Goal: Task Accomplishment & Management: Manage account settings

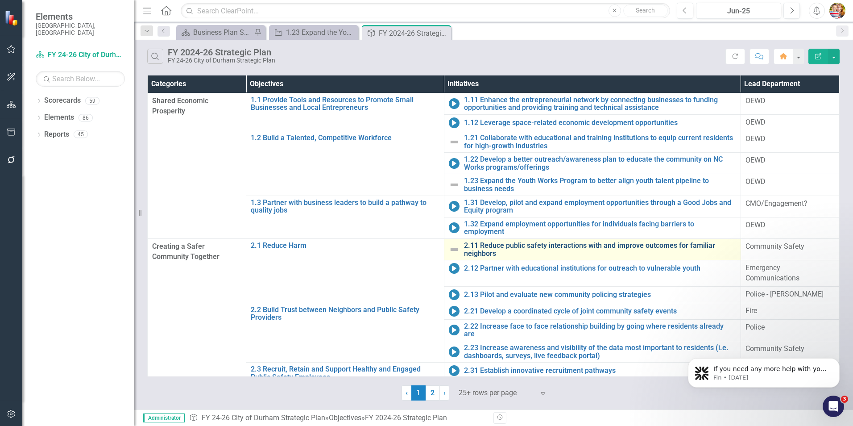
click at [495, 248] on link "2.11 Reduce public safety interactions with and improve outcomes for familiar n…" at bounding box center [600, 249] width 272 height 16
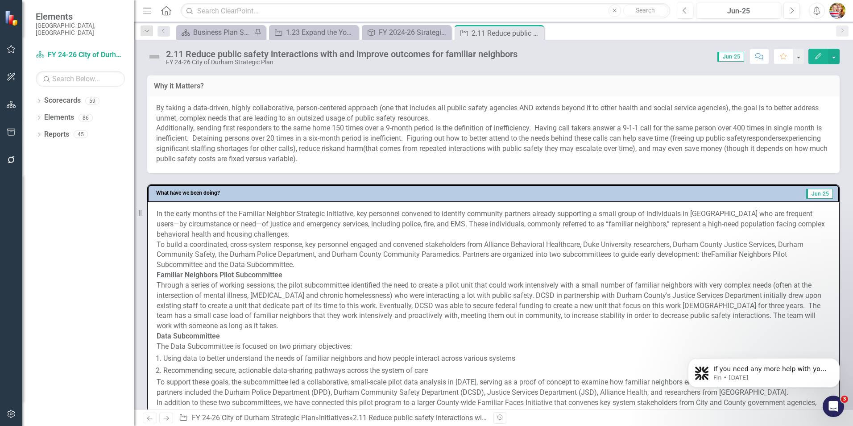
scroll to position [625, 0]
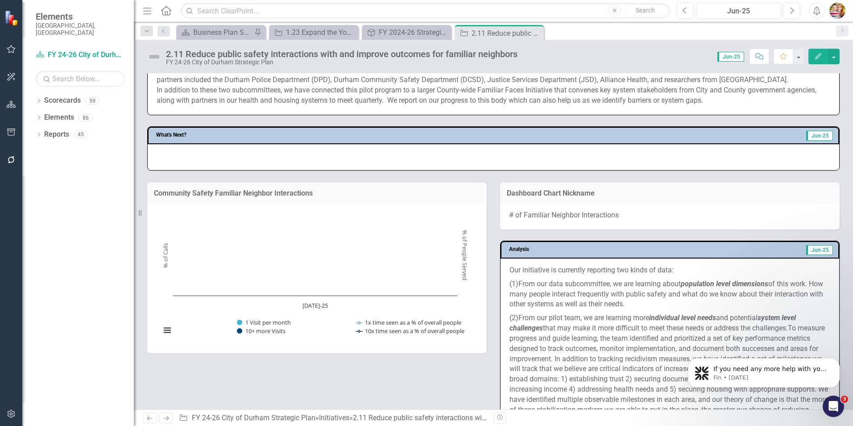
click at [165, 12] on icon "Home" at bounding box center [166, 10] width 12 height 9
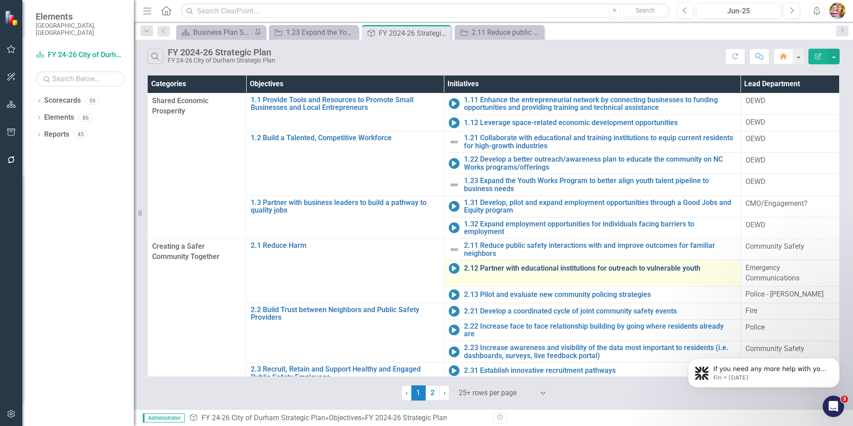
click at [515, 268] on link "2.12 Partner with educational institutions for outreach to vulnerable youth" at bounding box center [600, 268] width 272 height 8
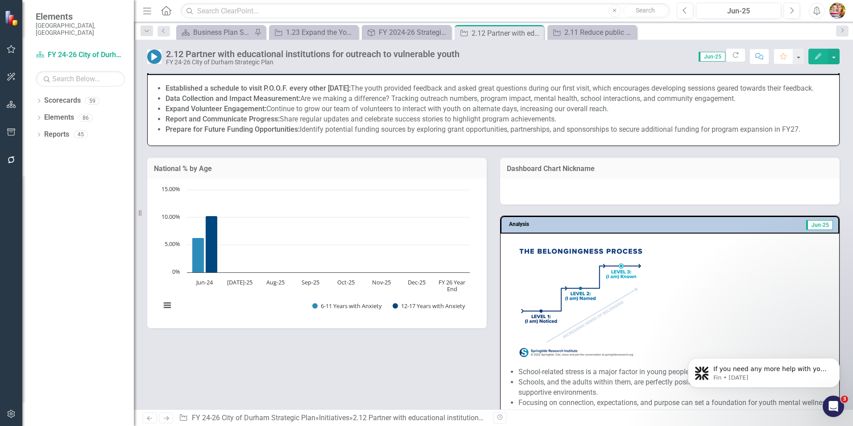
scroll to position [446, 0]
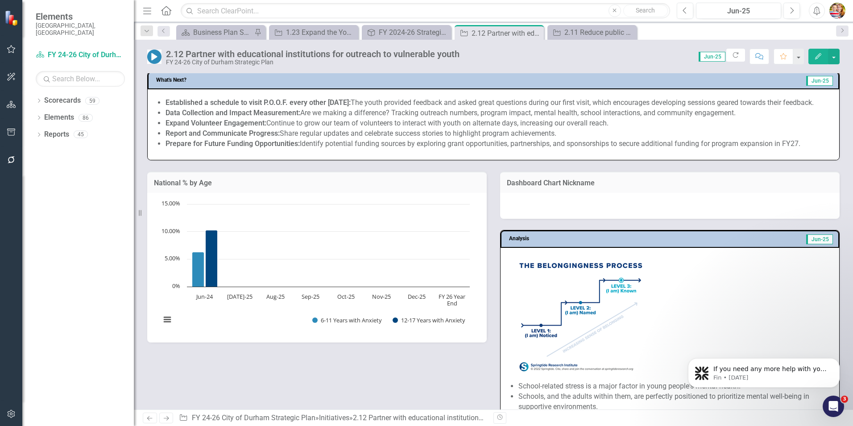
click at [168, 420] on icon "Next" at bounding box center [166, 418] width 8 height 6
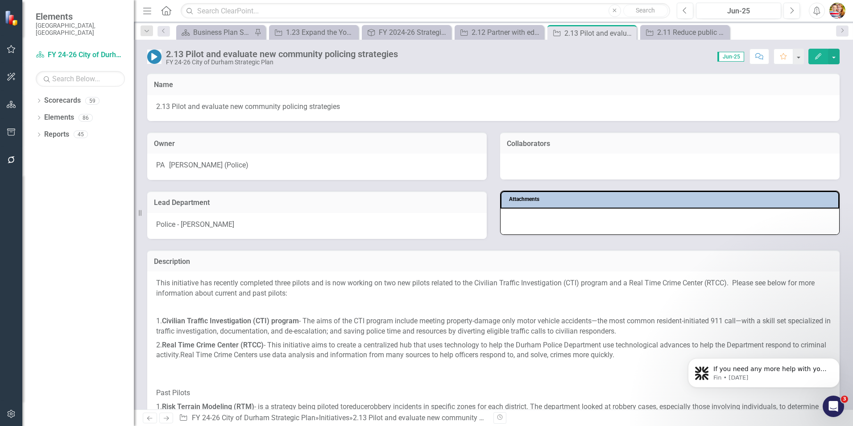
click at [168, 420] on icon "Next" at bounding box center [166, 418] width 8 height 6
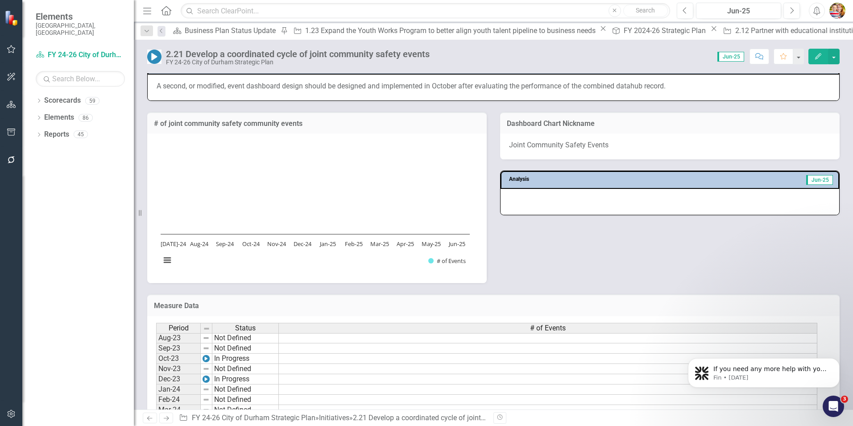
scroll to position [451, 0]
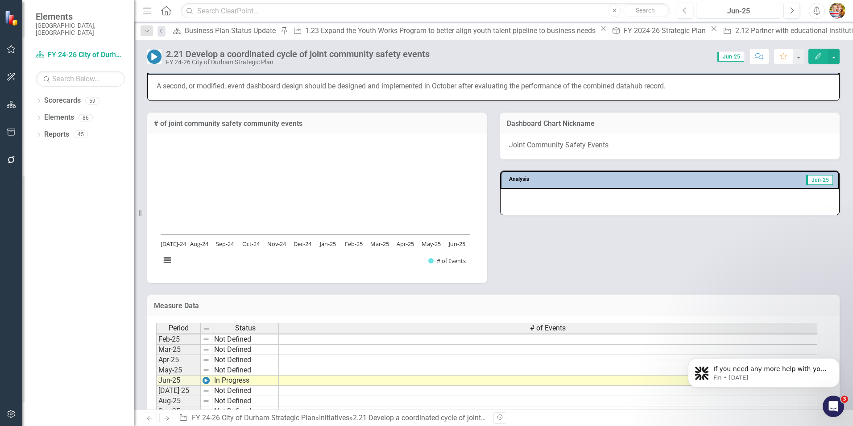
click at [741, 12] on div "Jun-25" at bounding box center [738, 11] width 79 height 11
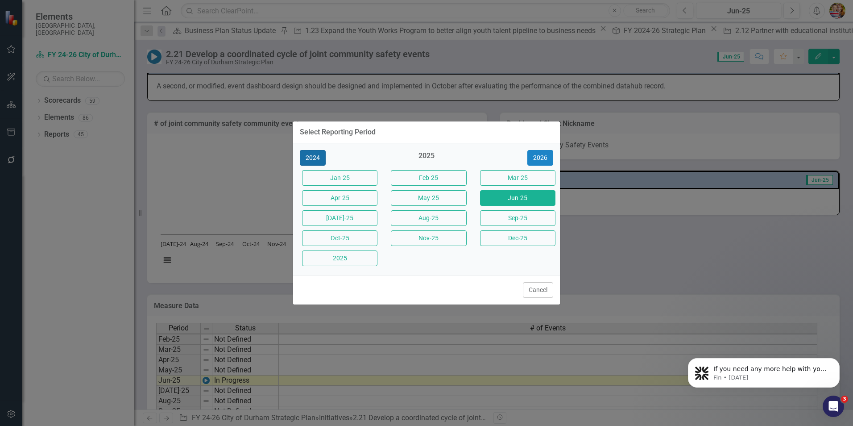
click at [319, 156] on button "2024" at bounding box center [313, 158] width 26 height 16
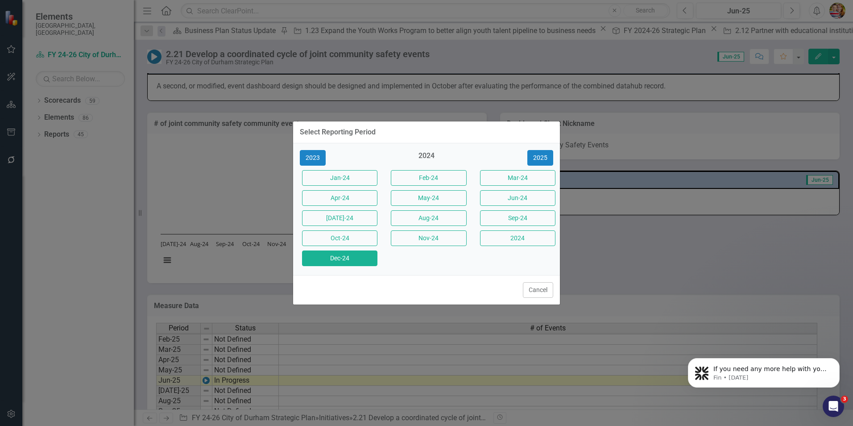
click at [346, 257] on button "Dec-24" at bounding box center [339, 258] width 75 height 16
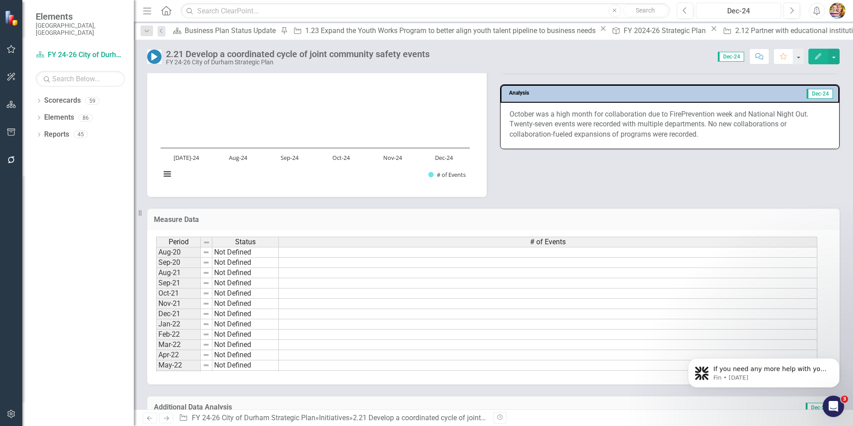
scroll to position [446, 0]
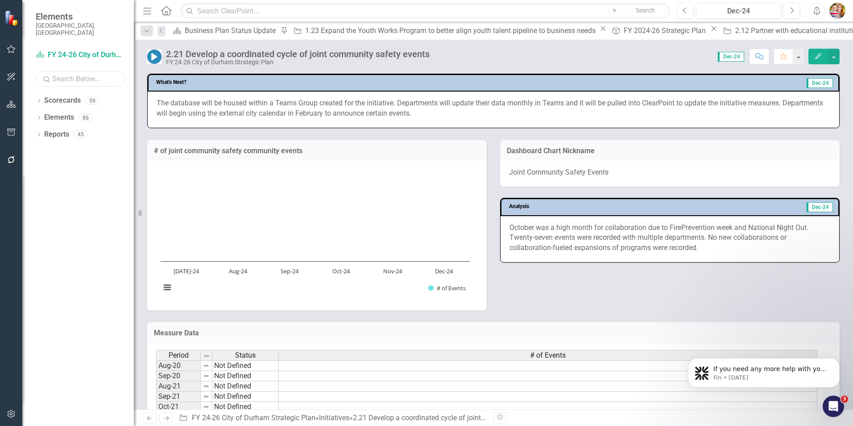
click at [65, 71] on input "text" at bounding box center [80, 79] width 89 height 16
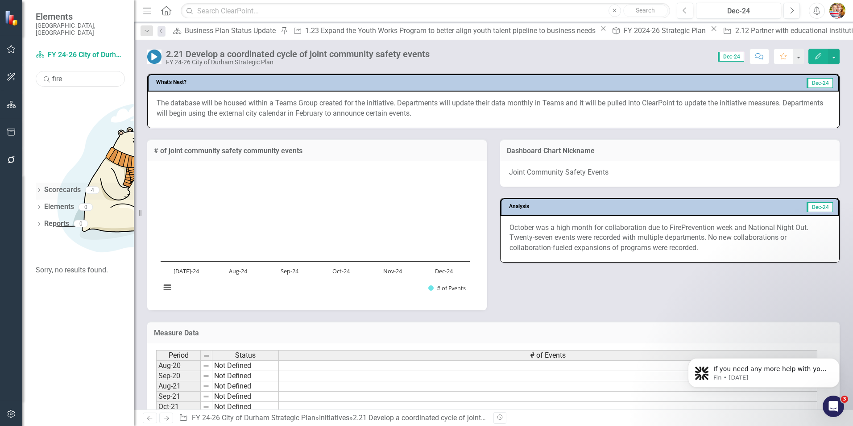
type input "fire"
click at [38, 188] on icon "Dropdown" at bounding box center [39, 190] width 6 height 5
click at [78, 216] on link "Fire Department" at bounding box center [85, 221] width 98 height 10
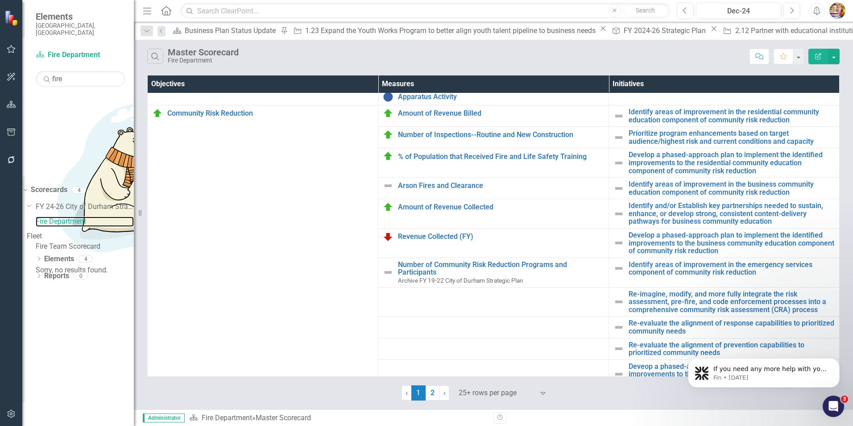
scroll to position [268, 0]
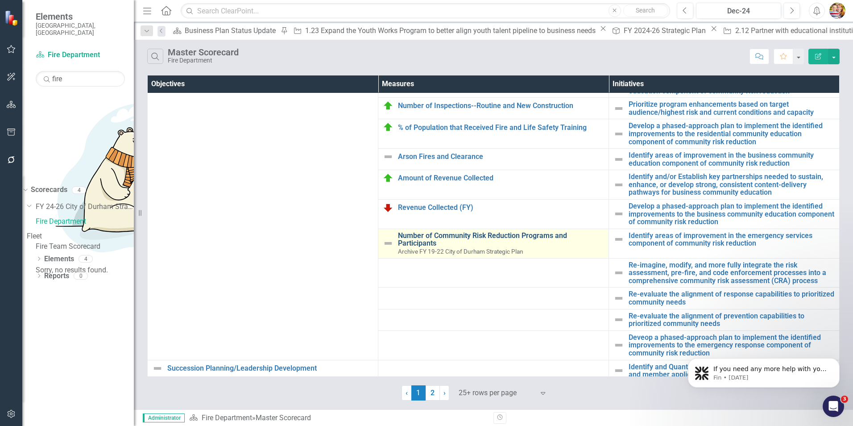
click at [400, 237] on link "Number of Community Risk Reduction Programs and Participants" at bounding box center [501, 240] width 206 height 16
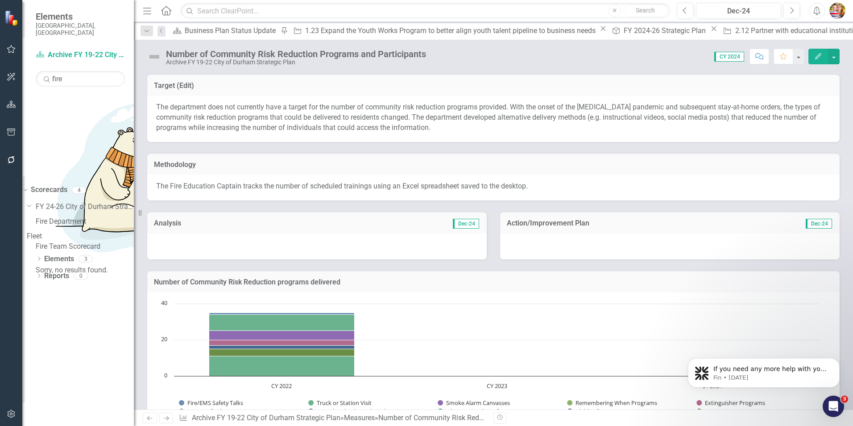
scroll to position [57, 0]
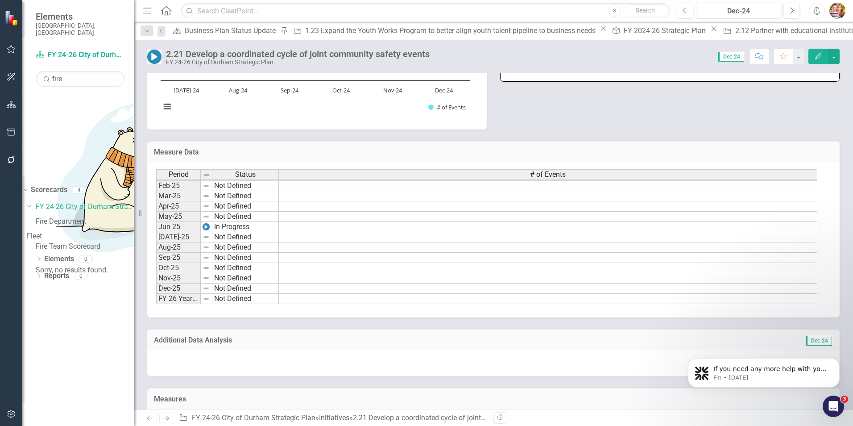
scroll to position [722, 0]
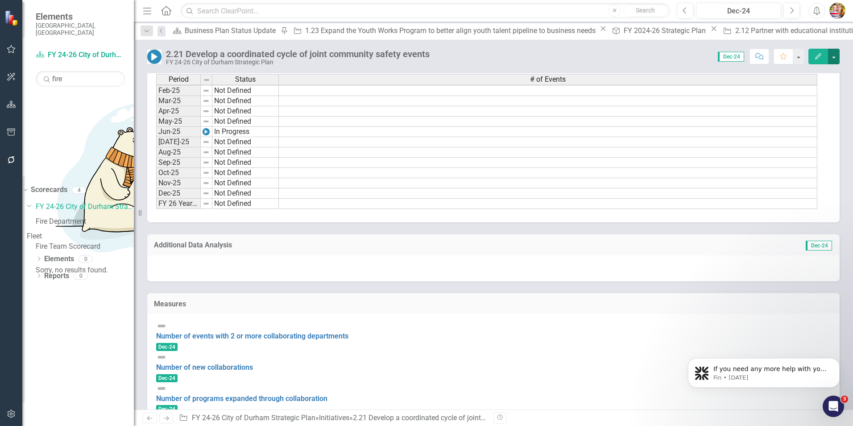
click at [834, 55] on button "button" at bounding box center [834, 57] width 12 height 16
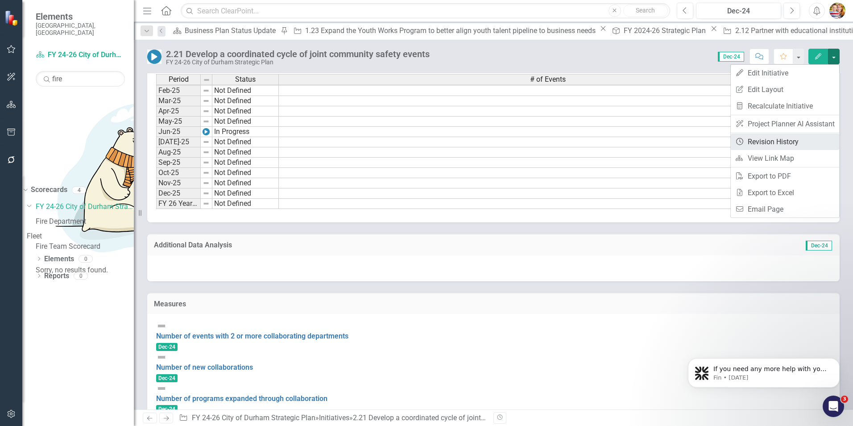
click at [770, 140] on link "Revision History Revision History" at bounding box center [785, 141] width 108 height 17
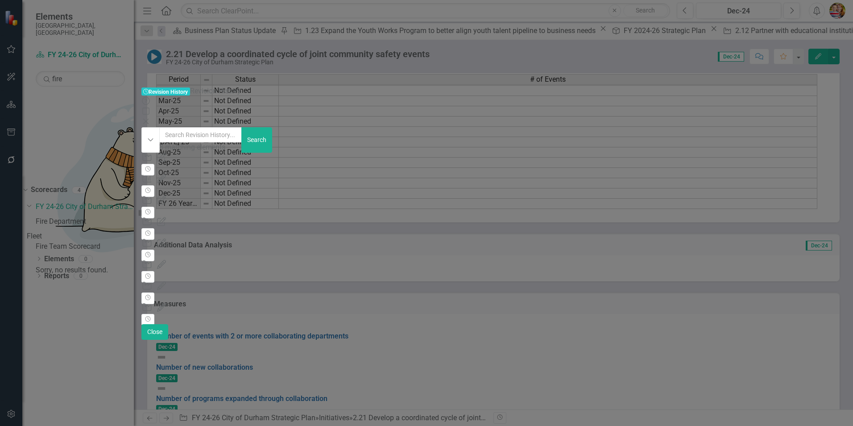
click at [392, 270] on div "Measure 1413706 (2.21 Develop a coordinated cycle of joint communit...) Period …" at bounding box center [425, 275] width 569 height 10
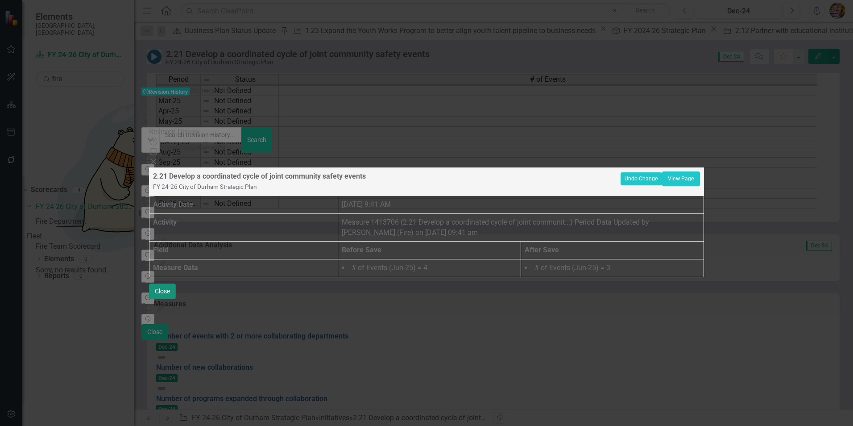
click at [176, 299] on button "Close" at bounding box center [162, 291] width 27 height 16
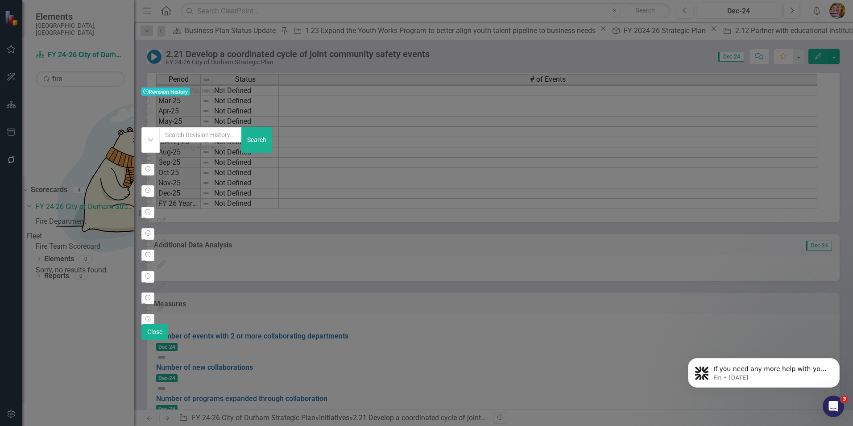
click at [150, 118] on icon "Close" at bounding box center [145, 121] width 9 height 7
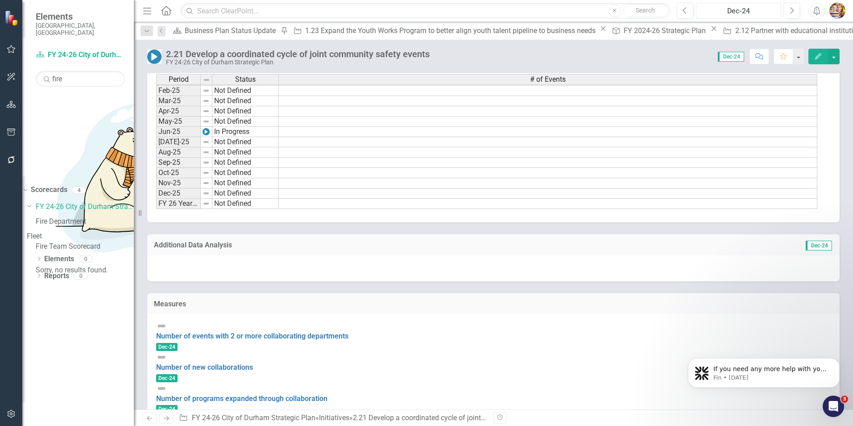
click at [748, 8] on div "Dec-24" at bounding box center [738, 11] width 79 height 11
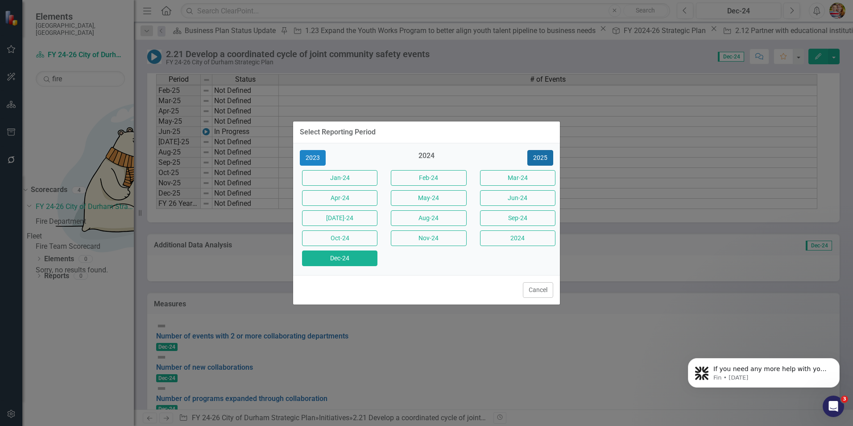
click at [538, 156] on button "2025" at bounding box center [540, 158] width 26 height 16
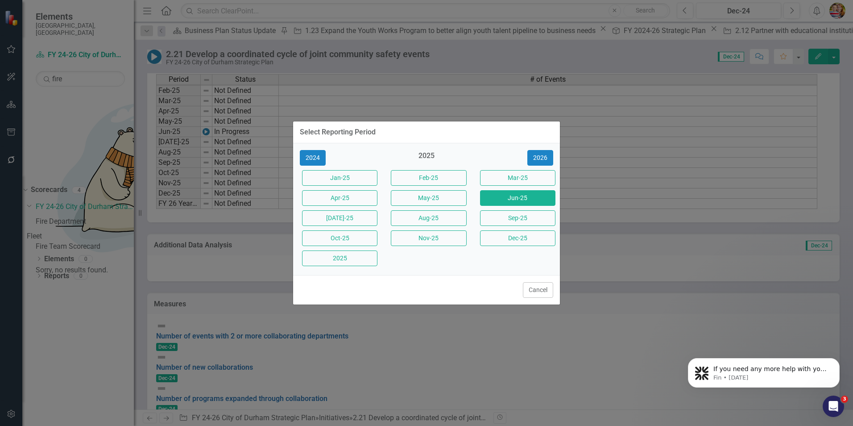
click at [517, 200] on button "Jun-25" at bounding box center [517, 198] width 75 height 16
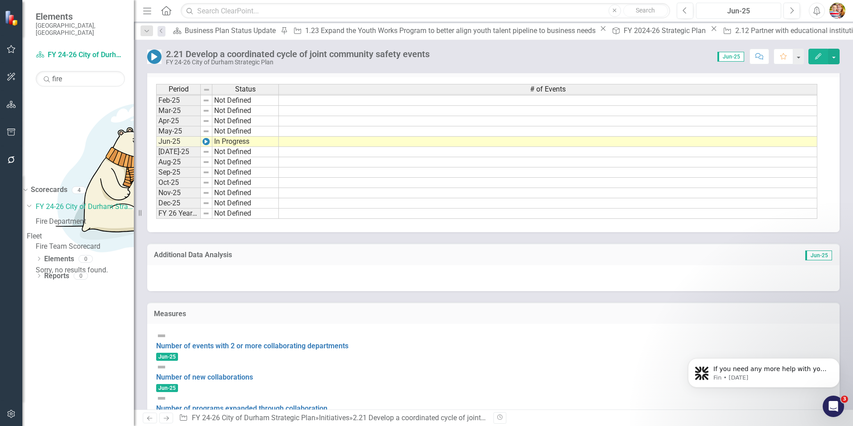
scroll to position [739, 0]
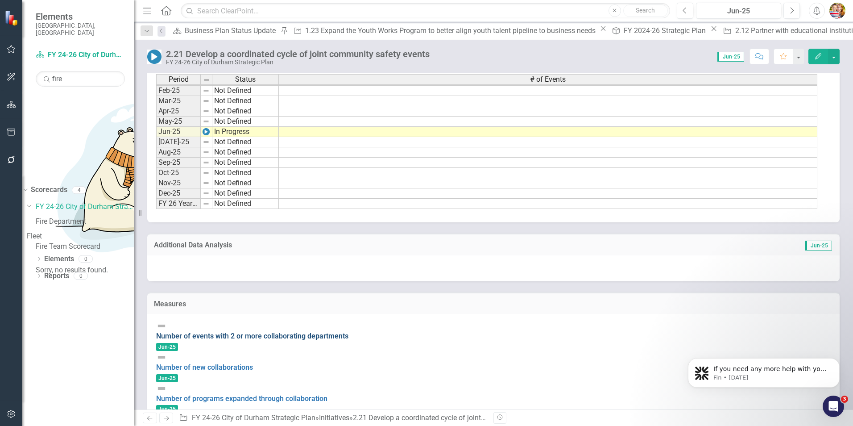
click at [291, 332] on link "Number of events with 2 or more collaborating departments" at bounding box center [252, 336] width 192 height 8
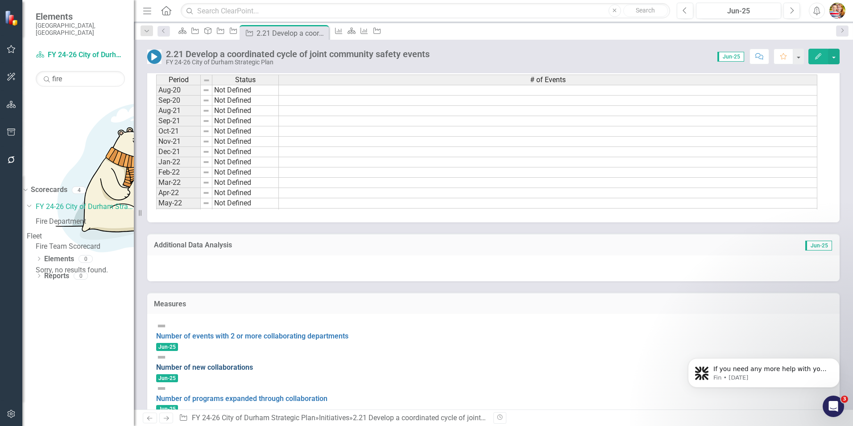
click at [221, 363] on link "Number of new collaborations" at bounding box center [204, 367] width 97 height 8
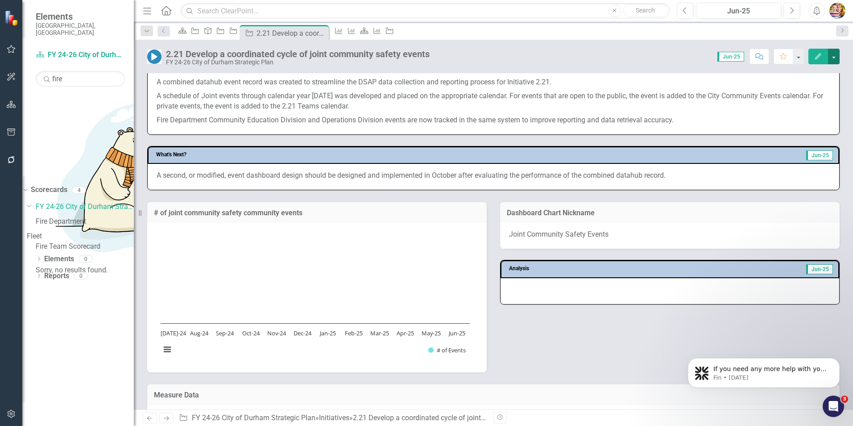
click at [832, 62] on button "button" at bounding box center [834, 57] width 12 height 16
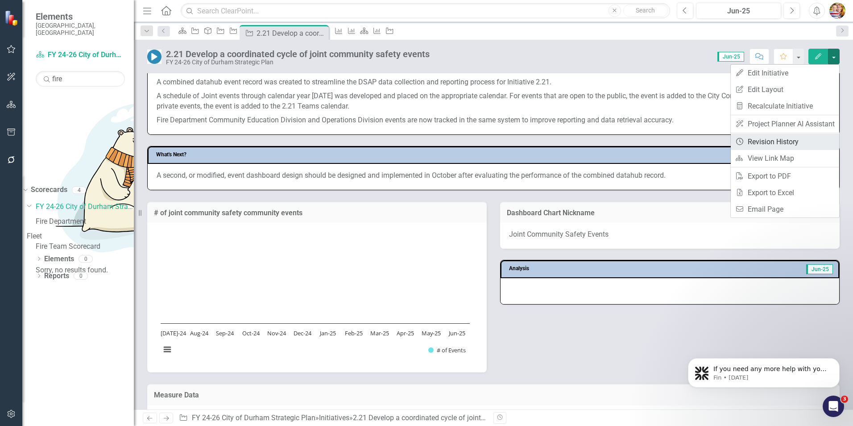
click at [789, 144] on link "Revision History Revision History" at bounding box center [785, 141] width 108 height 17
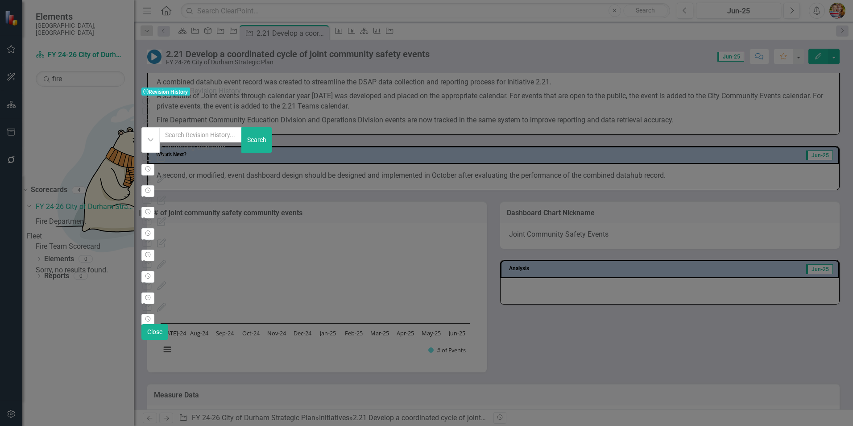
click at [412, 205] on div "Initiative 516721 (2.21 Develop a coordinated cycle of joint communit) Period 3…" at bounding box center [425, 210] width 569 height 10
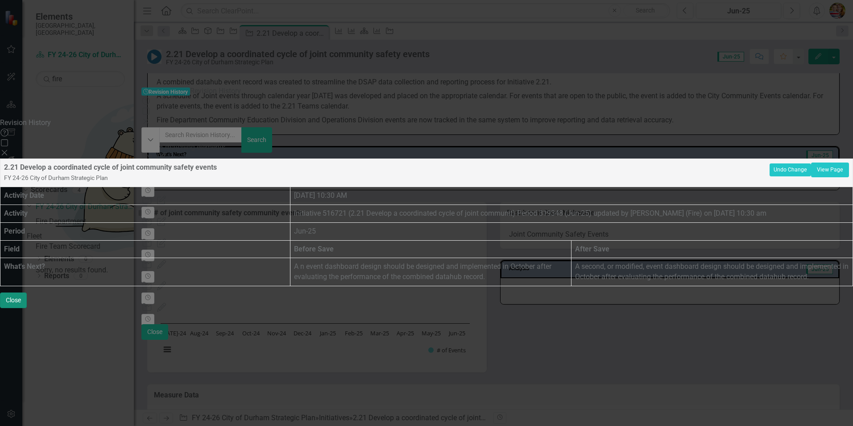
drag, startPoint x: 838, startPoint y: 415, endPoint x: 13, endPoint y: 18, distance: 915.3
click at [27, 308] on button "Close" at bounding box center [13, 300] width 27 height 16
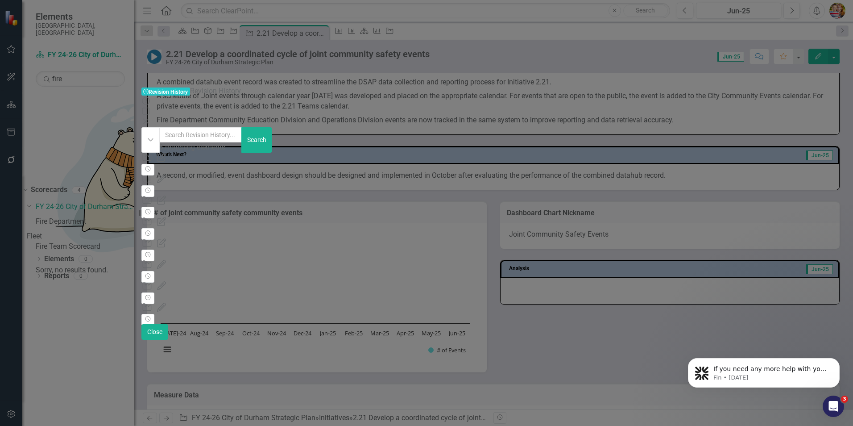
click at [338, 227] on div "Initiative 516721 (2.21 Develop a coordinated cycle of joint communit) Period 3…" at bounding box center [425, 232] width 569 height 10
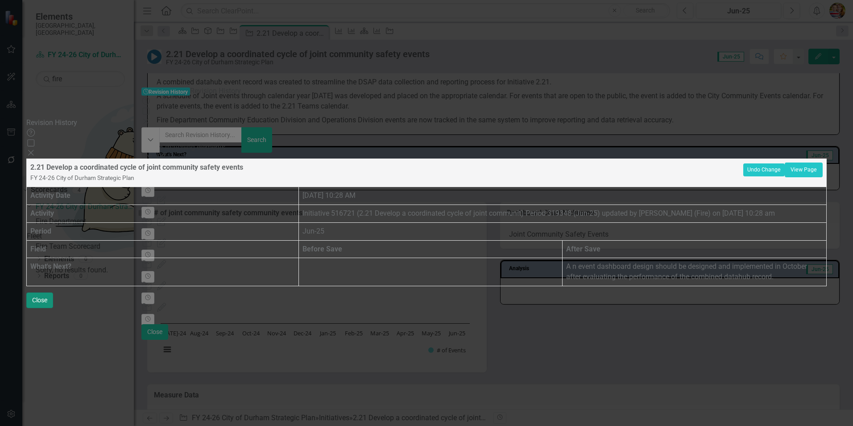
click at [53, 308] on button "Close" at bounding box center [39, 300] width 27 height 16
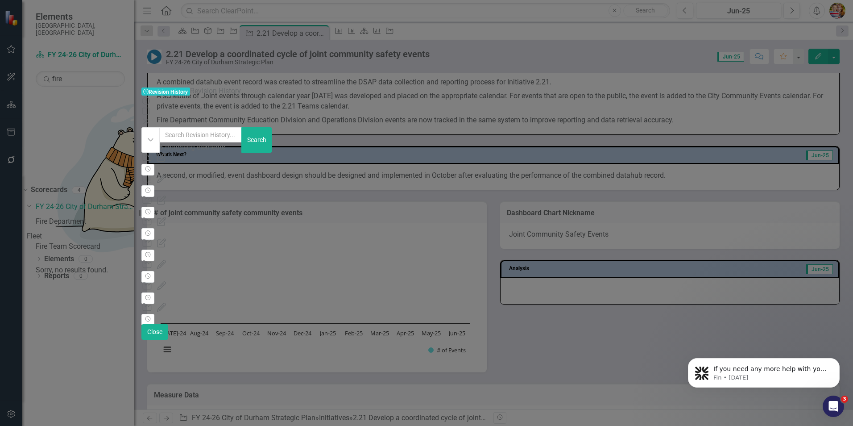
click at [330, 258] on div "FY 24-26 City of Durham Strategic Plan" at bounding box center [425, 263] width 569 height 10
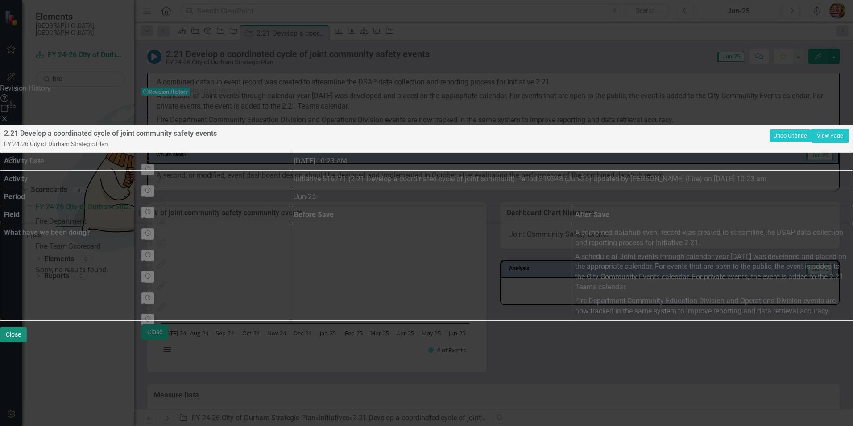
click at [27, 342] on button "Close" at bounding box center [13, 335] width 27 height 16
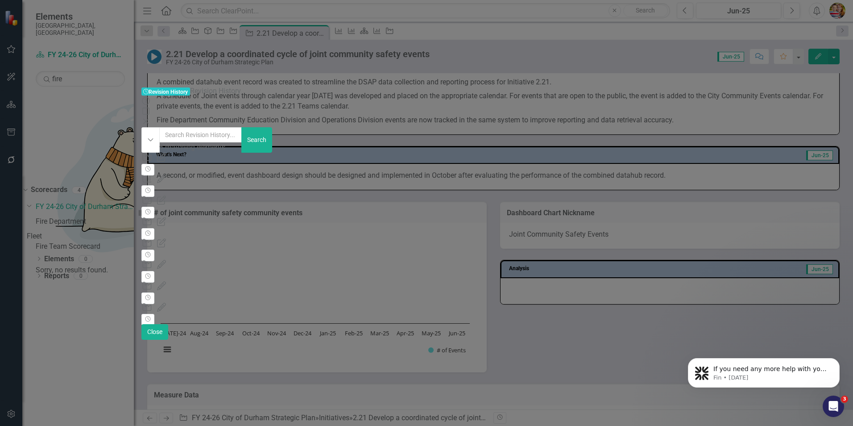
click at [378, 270] on div "Measure 1413706 (2.21 Develop a coordinated cycle of joint communit...) Period …" at bounding box center [425, 275] width 569 height 10
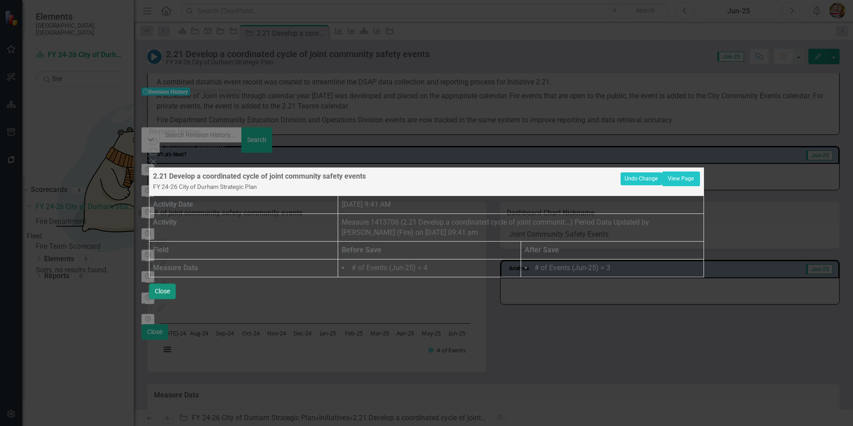
click at [176, 299] on button "Close" at bounding box center [162, 291] width 27 height 16
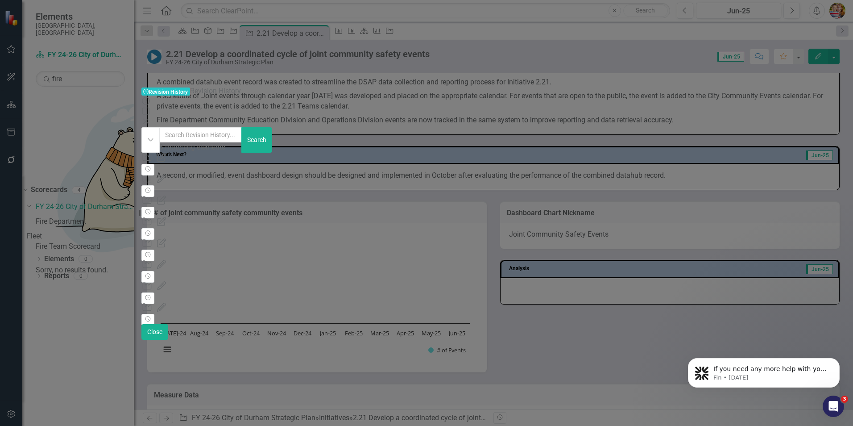
click at [367, 291] on div "Measure 1413706 (2.21 Develop a coordinated cycle of joint communit...) Period …" at bounding box center [425, 296] width 569 height 10
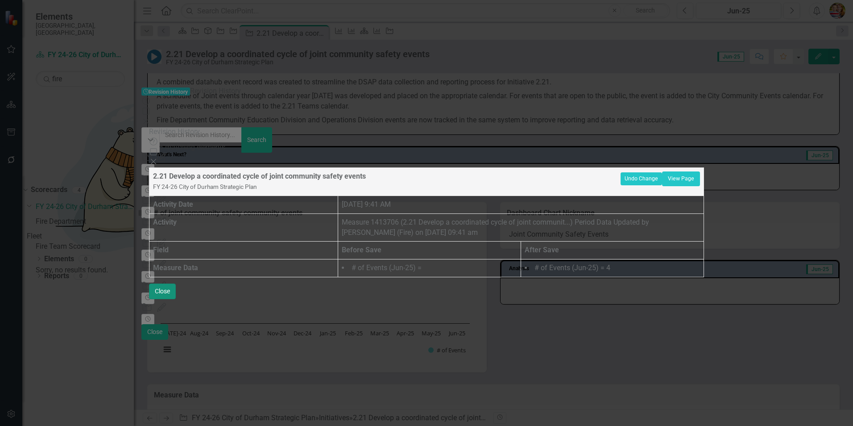
click at [176, 299] on button "Close" at bounding box center [162, 291] width 27 height 16
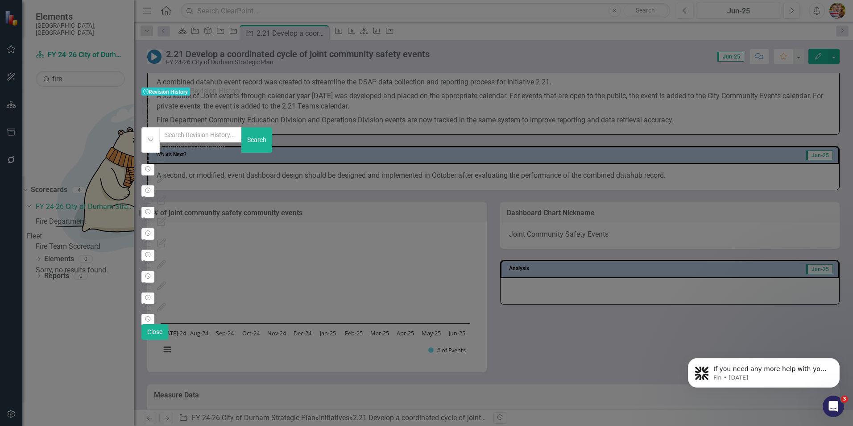
click at [378, 162] on div "Initiative 516721 (2.21 Develop a coordinated cycle of joint communit) Period 3…" at bounding box center [425, 167] width 569 height 10
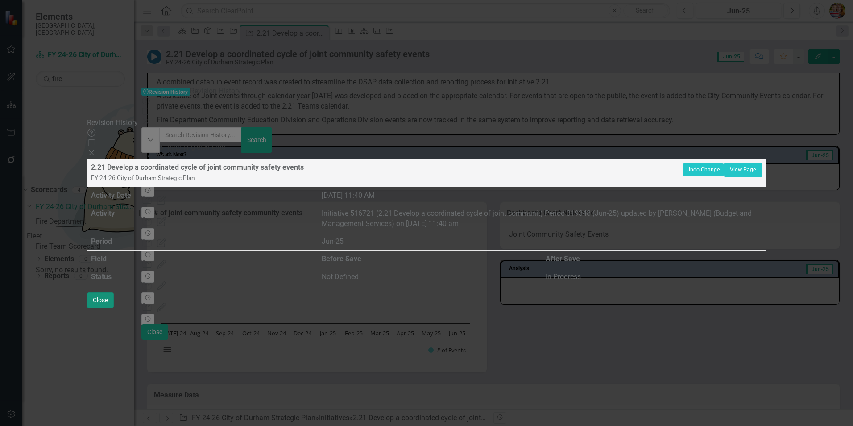
click at [114, 308] on button "Close" at bounding box center [100, 300] width 27 height 16
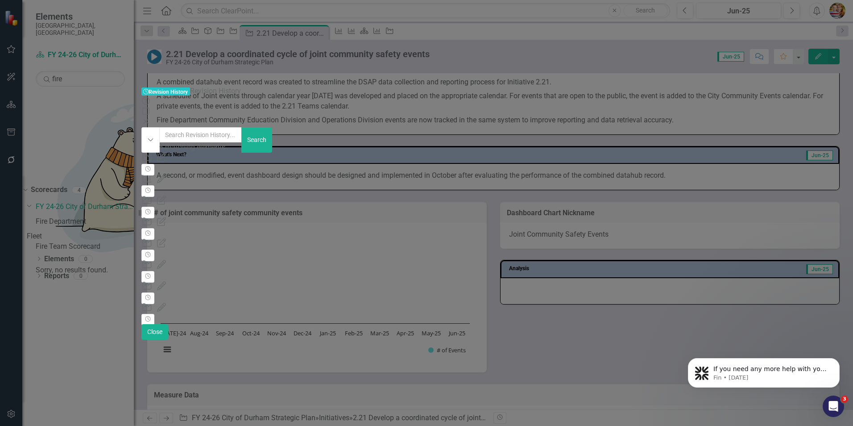
click at [402, 184] on div "Measure Series 5934991 (# of Events) edited by [PERSON_NAME] (Budget and Manage…" at bounding box center [425, 189] width 569 height 10
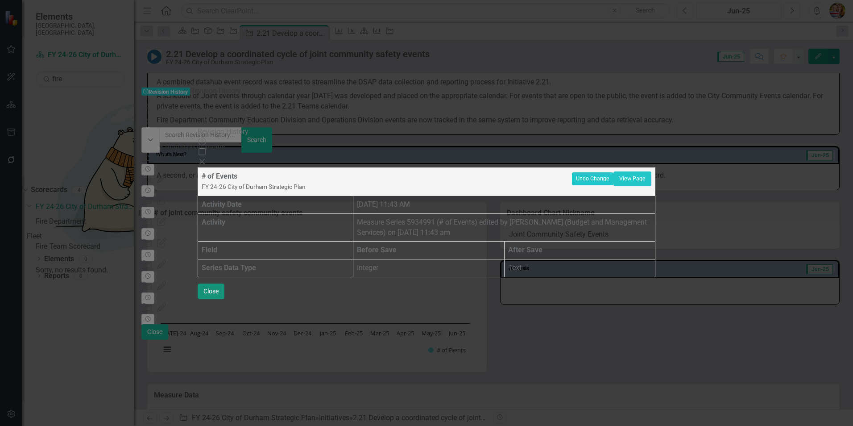
click at [224, 299] on button "Close" at bounding box center [211, 291] width 27 height 16
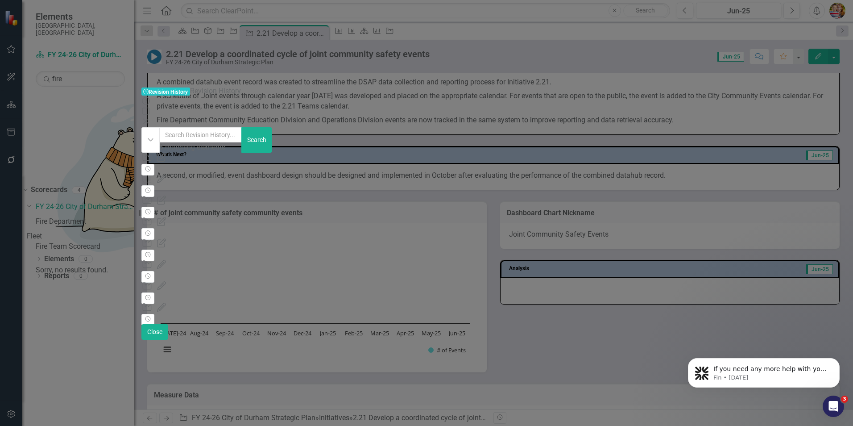
click at [712, 86] on div "Revision History Revision History Revision History Help Maximize Close" at bounding box center [426, 106] width 571 height 41
drag, startPoint x: 835, startPoint y: 12, endPoint x: 823, endPoint y: 22, distance: 15.5
click at [148, 119] on icon at bounding box center [145, 121] width 5 height 5
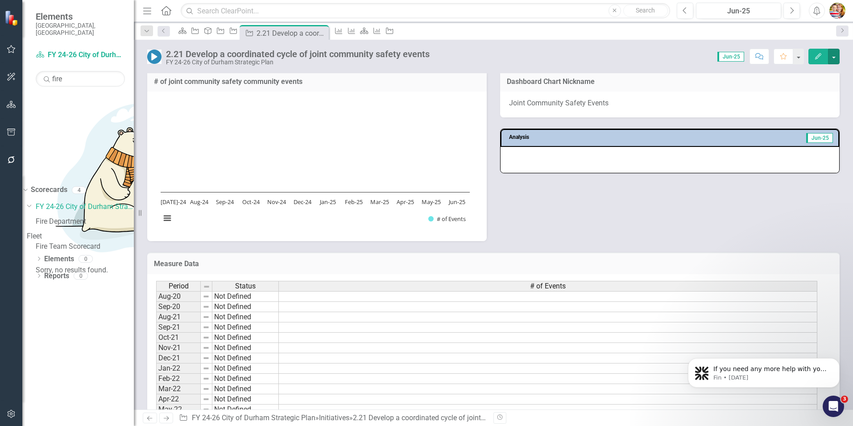
scroll to position [536, 0]
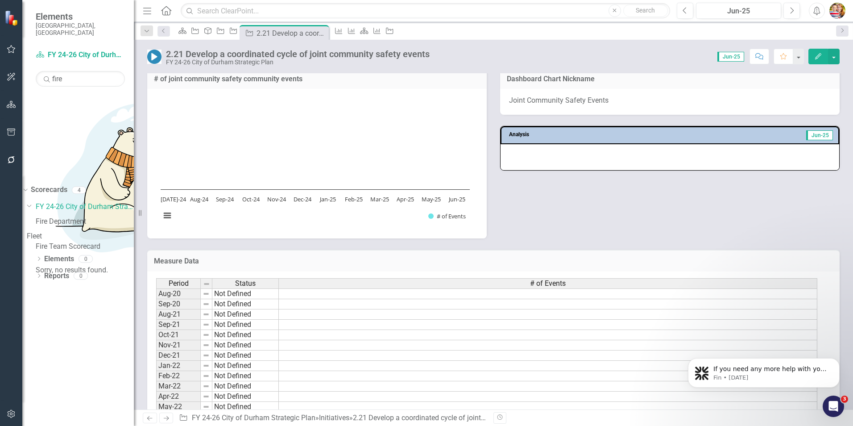
click at [565, 284] on span "# of Events" at bounding box center [548, 283] width 36 height 8
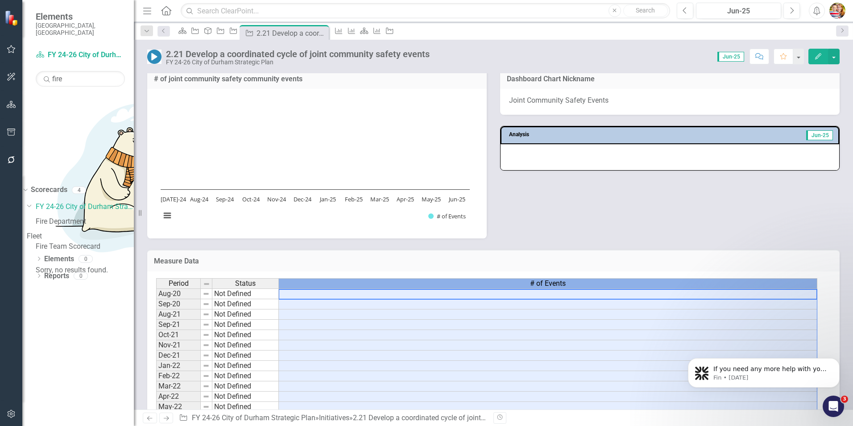
click at [565, 284] on span "# of Events" at bounding box center [548, 283] width 36 height 8
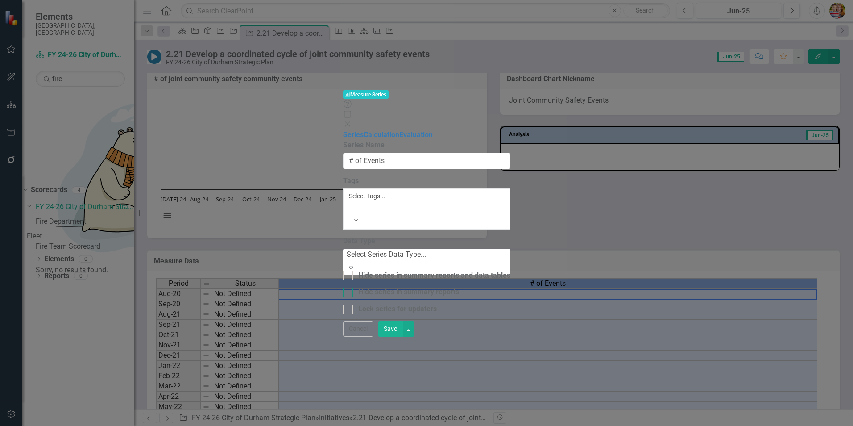
type input "# of Events"
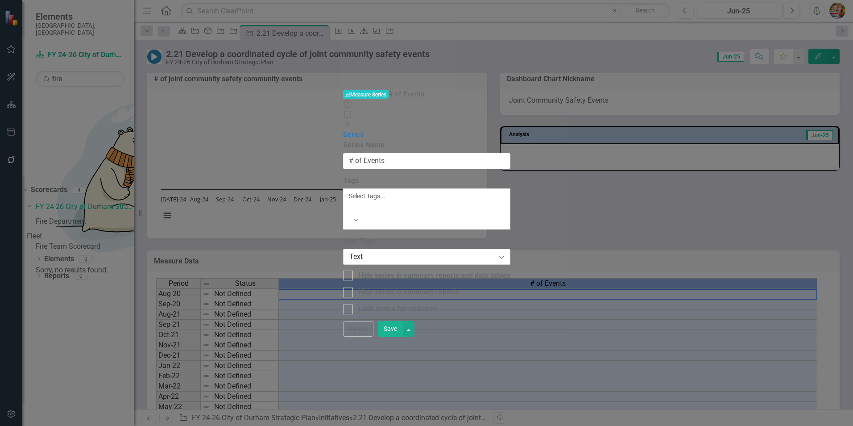
click at [349, 251] on div "Text" at bounding box center [421, 256] width 145 height 10
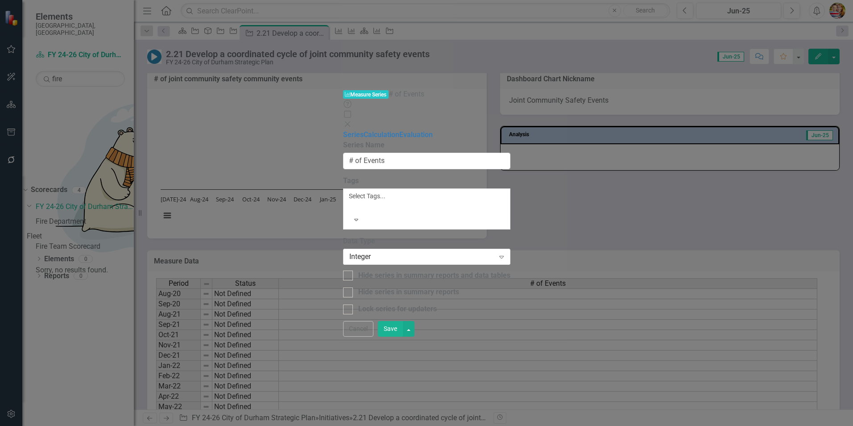
click at [403, 336] on button "Save" at bounding box center [390, 329] width 25 height 16
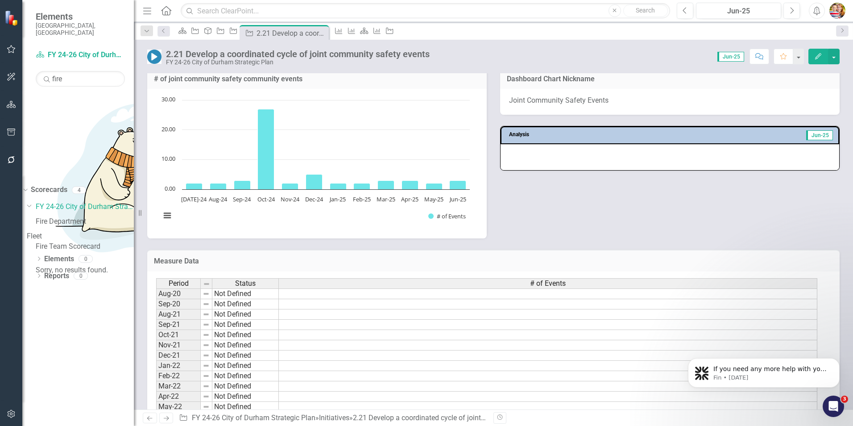
click at [314, 89] on div "Chart Bar chart with 12 bars. # of joint community safety community events (Cha…" at bounding box center [317, 163] width 340 height 149
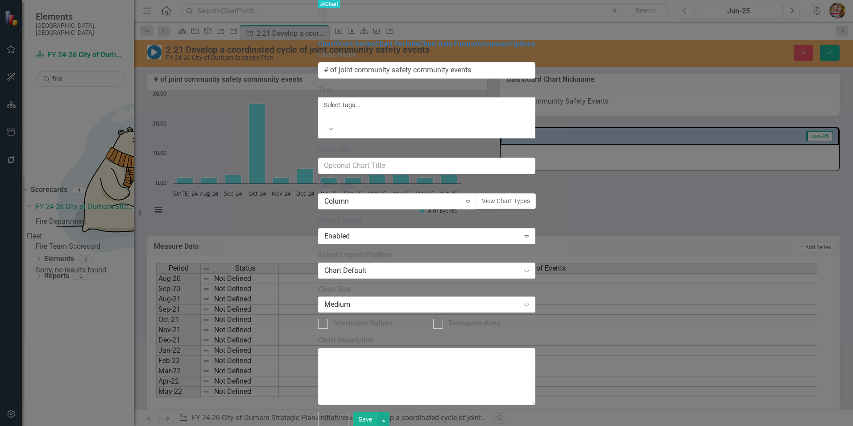
click at [318, 284] on div "Charts Chart Help Maximize Close Chart Chart Series Chart Periods Chart Axis Fo…" at bounding box center [426, 213] width 217 height 429
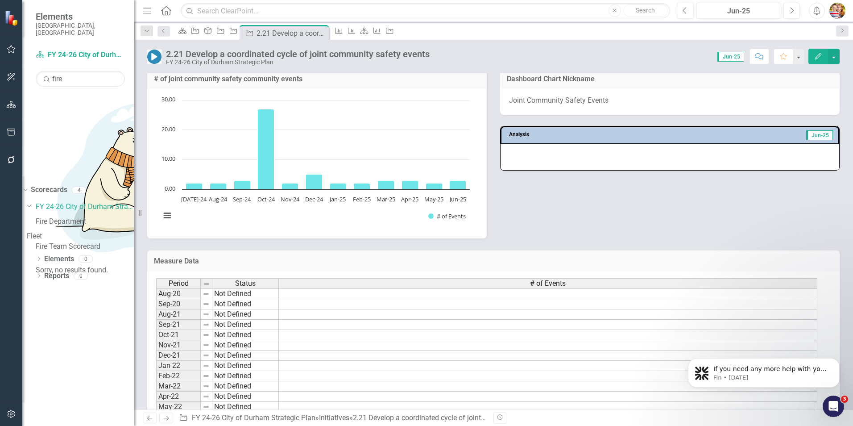
scroll to position [446, 0]
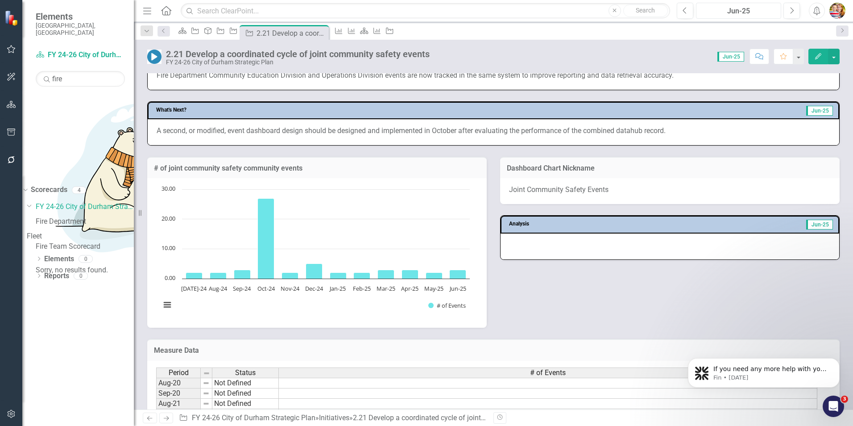
click at [749, 12] on div "Jun-25" at bounding box center [738, 11] width 79 height 11
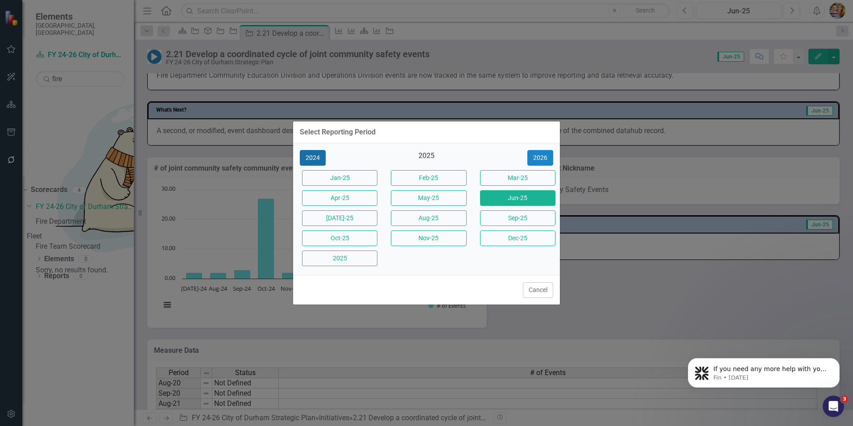
click at [301, 155] on button "2024" at bounding box center [313, 158] width 26 height 16
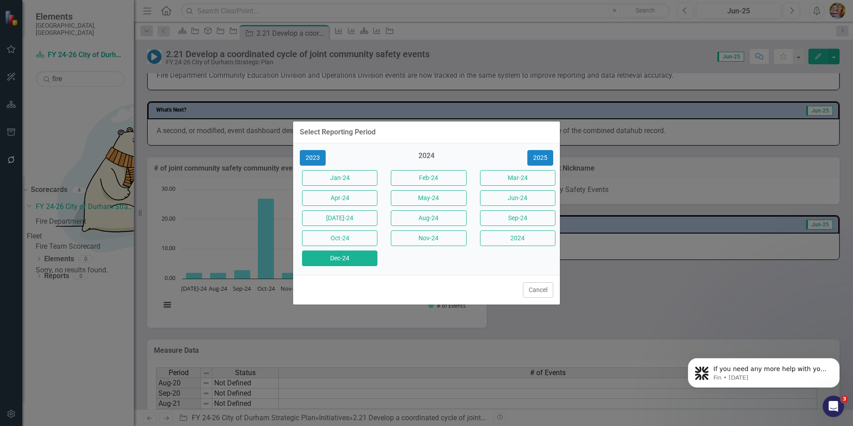
click at [341, 258] on button "Dec-24" at bounding box center [339, 258] width 75 height 16
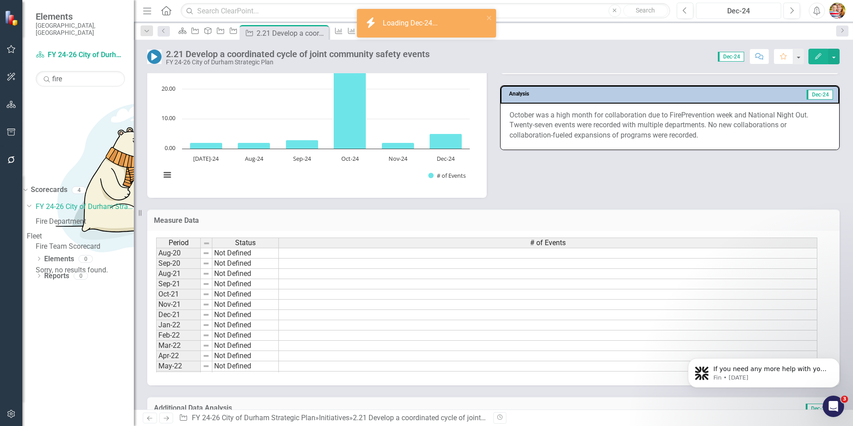
scroll to position [446, 0]
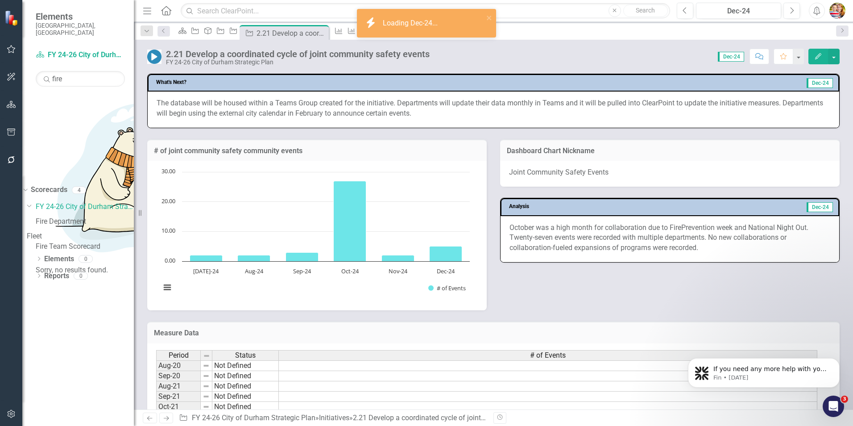
click at [527, 242] on p "October was a high month for collaboration due to FirePrevention week and Natio…" at bounding box center [670, 238] width 321 height 31
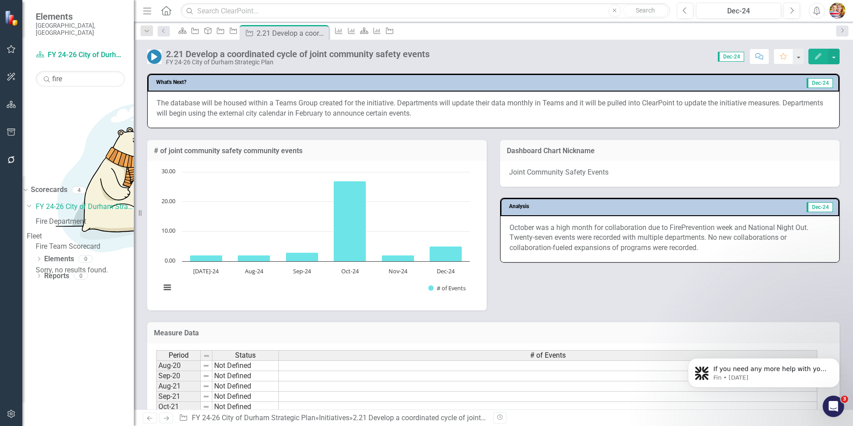
click at [527, 241] on p "October was a high month for collaboration due to FirePrevention week and Natio…" at bounding box center [670, 238] width 321 height 31
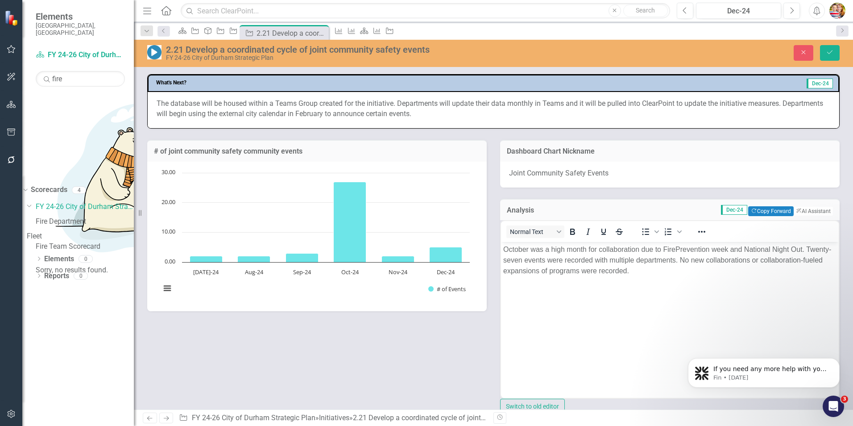
scroll to position [0, 0]
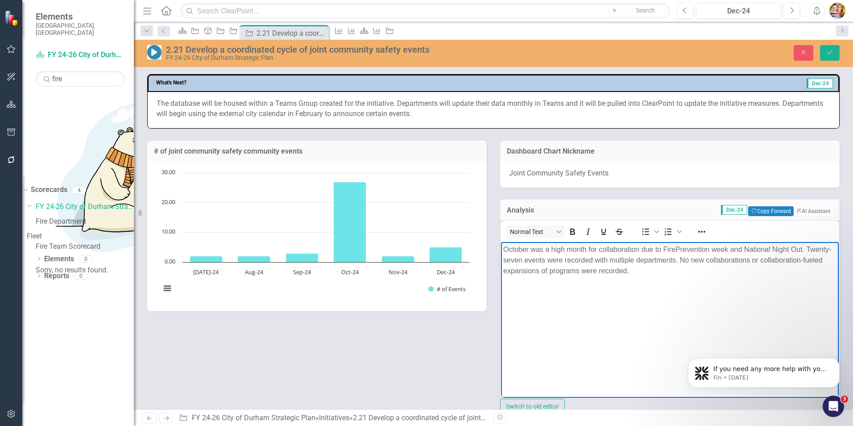
drag, startPoint x: 504, startPoint y: 248, endPoint x: 742, endPoint y: 280, distance: 239.5
click at [742, 280] on body "October was a high month for collaboration due to FirePrevention week and Natio…" at bounding box center [670, 309] width 338 height 134
copy p "October was a high month for collaboration due to FirePrevention week and Natio…"
click at [734, 9] on div "Dec-24" at bounding box center [738, 11] width 79 height 11
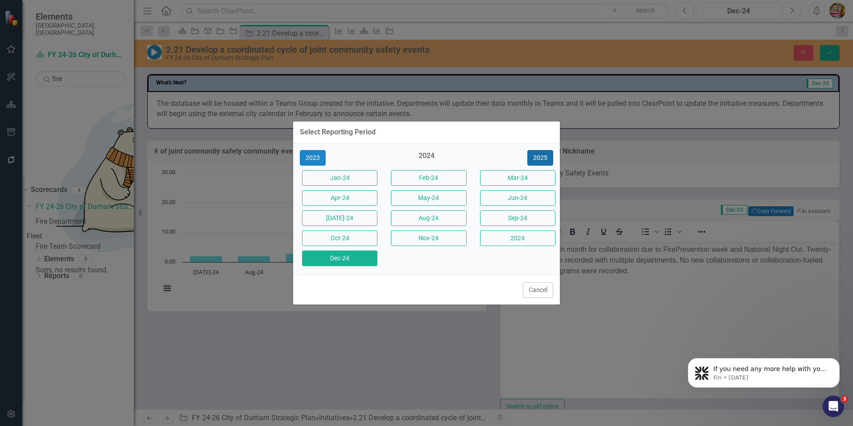
click at [548, 153] on button "2025" at bounding box center [540, 158] width 26 height 16
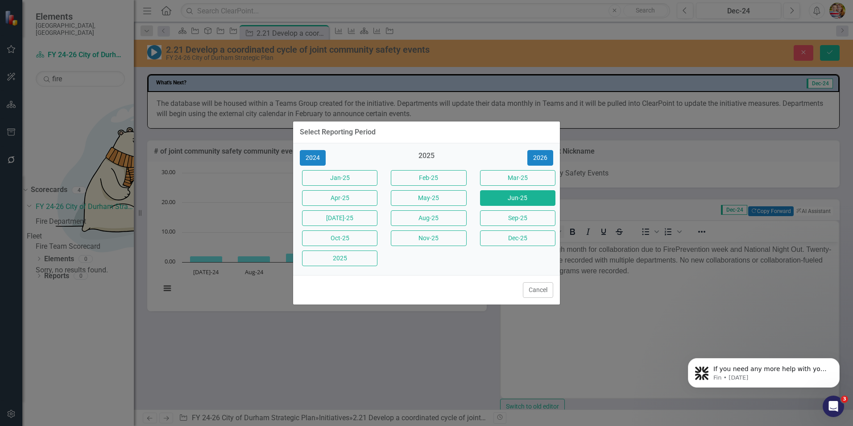
drag, startPoint x: 515, startPoint y: 198, endPoint x: 159, endPoint y: 44, distance: 387.6
click at [515, 198] on button "Jun-25" at bounding box center [517, 198] width 75 height 16
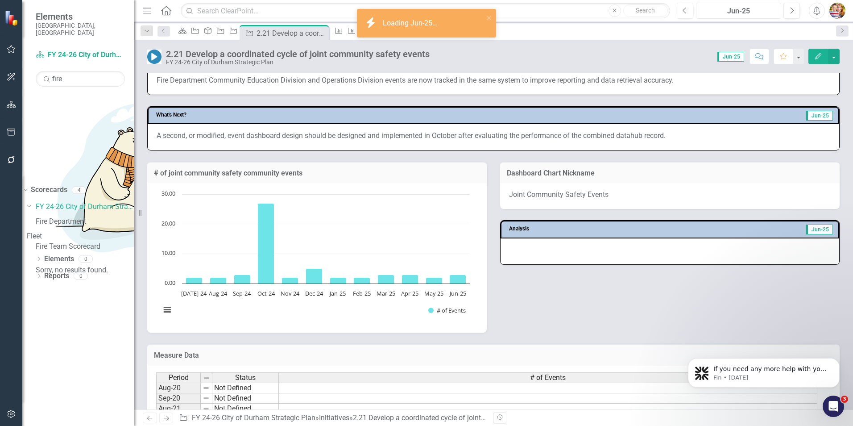
scroll to position [446, 0]
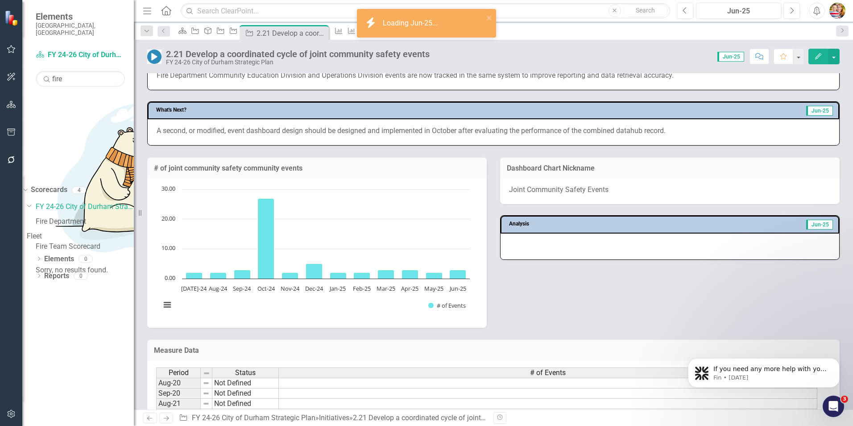
click at [529, 253] on div at bounding box center [670, 246] width 339 height 26
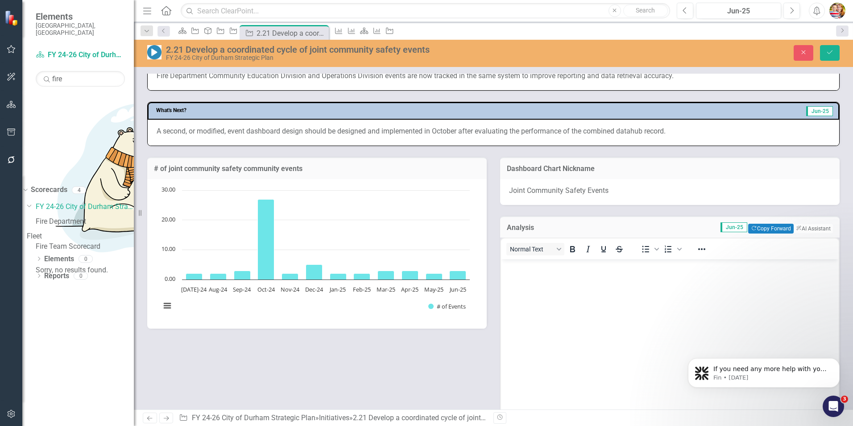
scroll to position [0, 0]
click at [525, 274] on body "Rich Text Area. Press ALT-0 for help." at bounding box center [670, 326] width 338 height 134
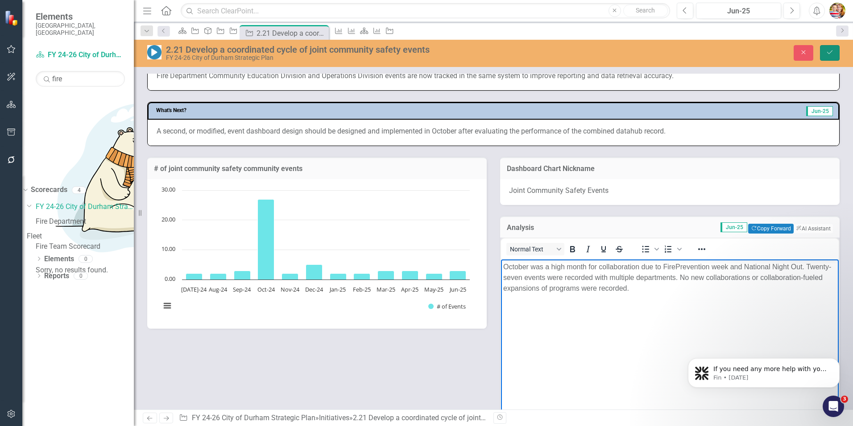
click at [829, 54] on icon "Save" at bounding box center [830, 52] width 8 height 6
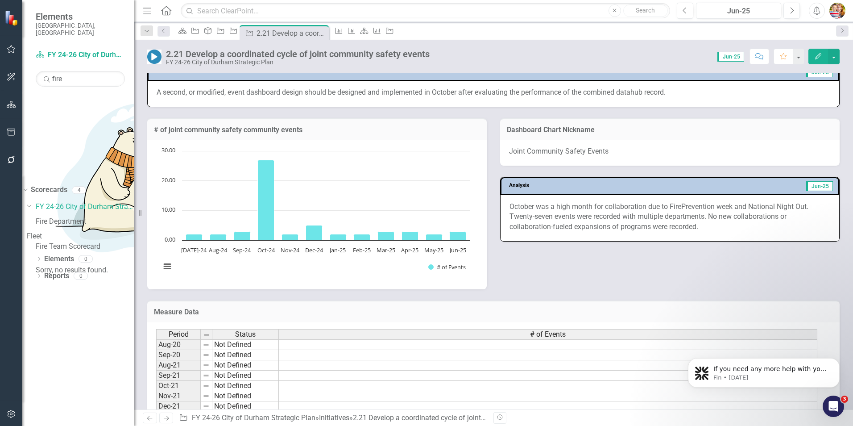
scroll to position [491, 0]
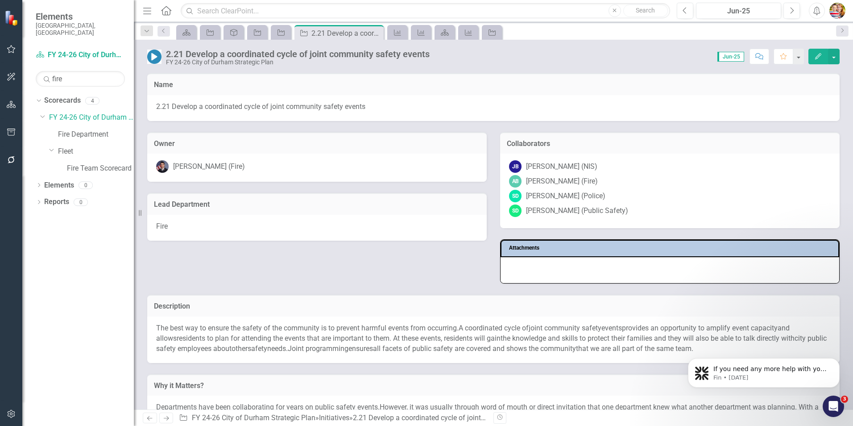
scroll to position [491, 0]
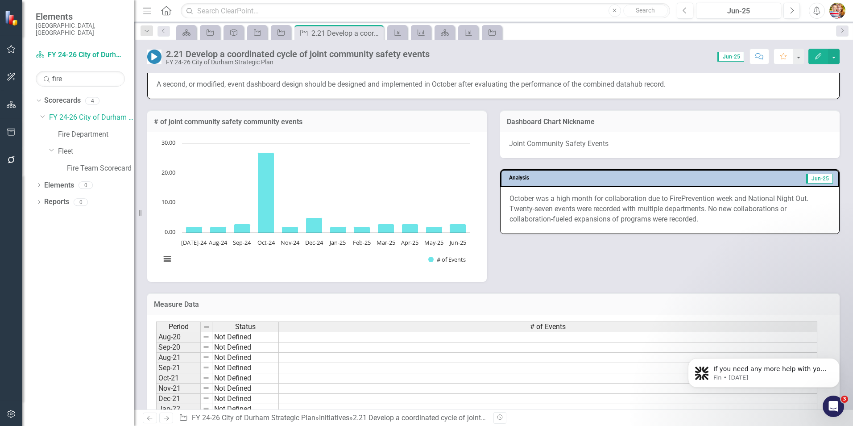
click at [711, 221] on p "October was a high month for collaboration due to FirePrevention week and Natio…" at bounding box center [670, 209] width 321 height 31
click at [698, 222] on p "October was a high month for collaboration due to FirePrevention week and Natio…" at bounding box center [670, 209] width 321 height 31
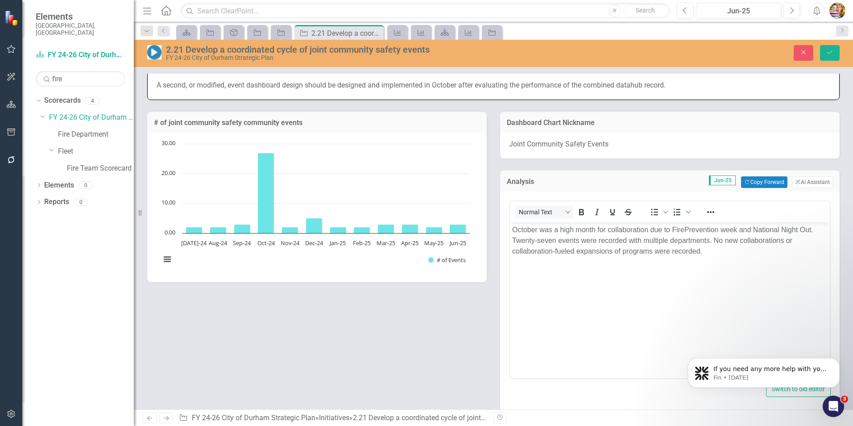
scroll to position [0, 0]
click at [717, 254] on p "October was a high month for collaboration due to FirePrevention week and Natio…" at bounding box center [670, 240] width 316 height 32
click at [795, 181] on button "ClearPoint AI AI Assistant" at bounding box center [812, 182] width 41 height 12
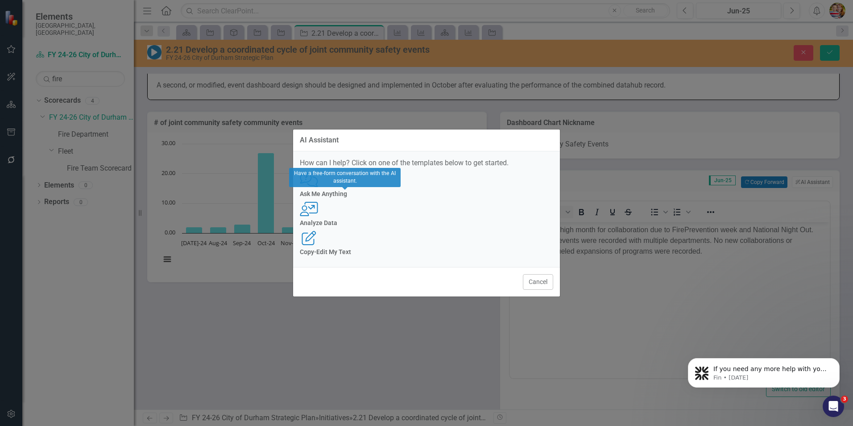
click at [422, 216] on div "User with Chart Analyze Data" at bounding box center [426, 214] width 253 height 25
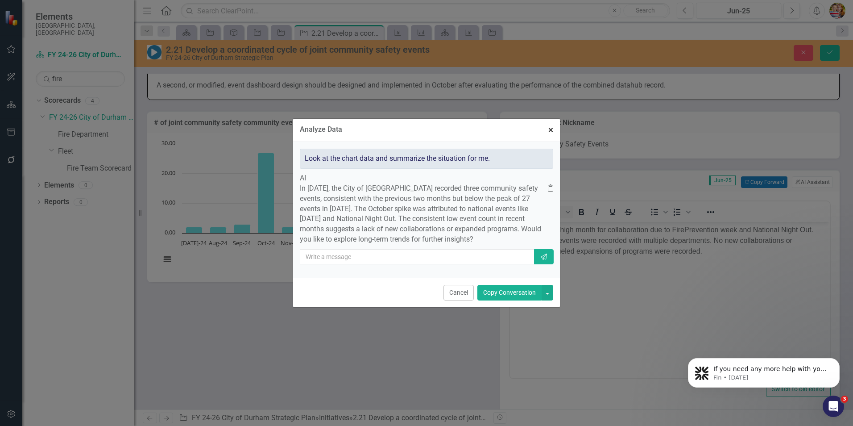
click at [549, 125] on span "×" at bounding box center [550, 130] width 5 height 11
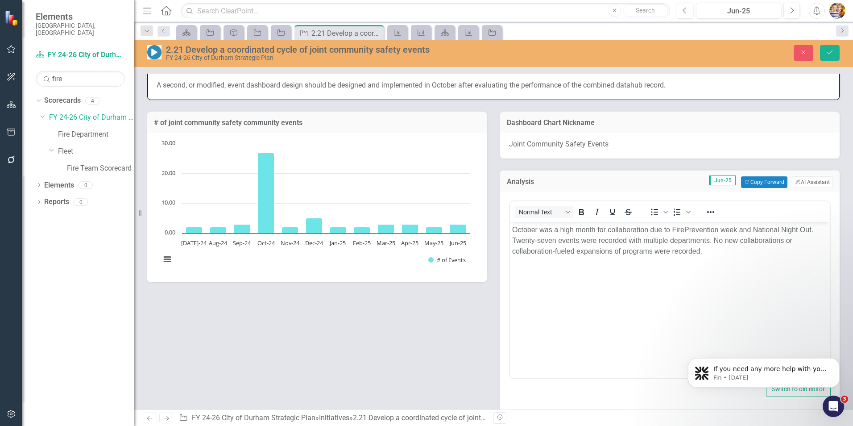
click at [718, 292] on body "October was a high month for collaboration due to FirePrevention week and Natio…" at bounding box center [670, 289] width 320 height 134
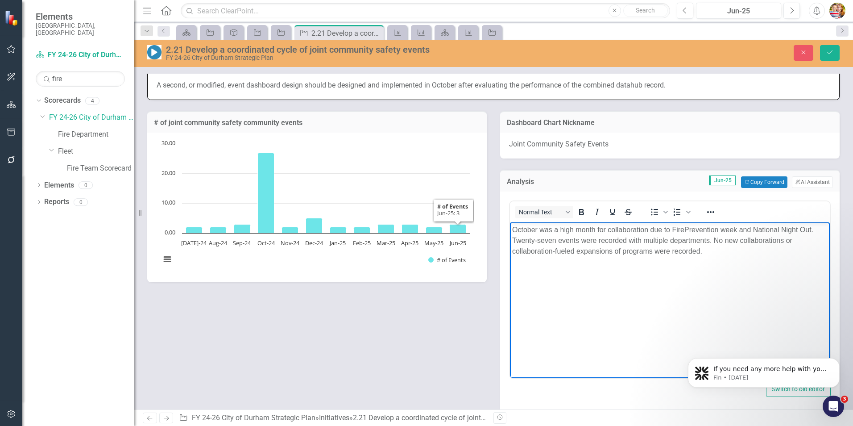
click at [701, 286] on body "October was a high month for collaboration due to FirePrevention week and Natio…" at bounding box center [670, 289] width 320 height 134
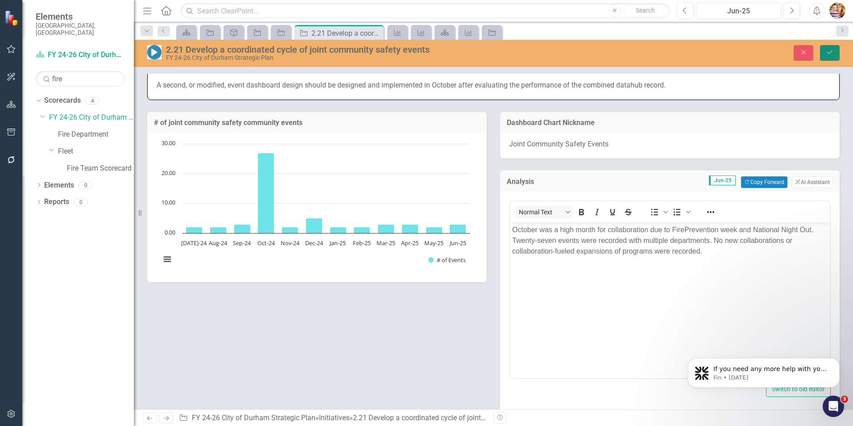
drag, startPoint x: 829, startPoint y: 50, endPoint x: 104, endPoint y: 54, distance: 724.7
click at [829, 50] on icon "Save" at bounding box center [830, 52] width 8 height 6
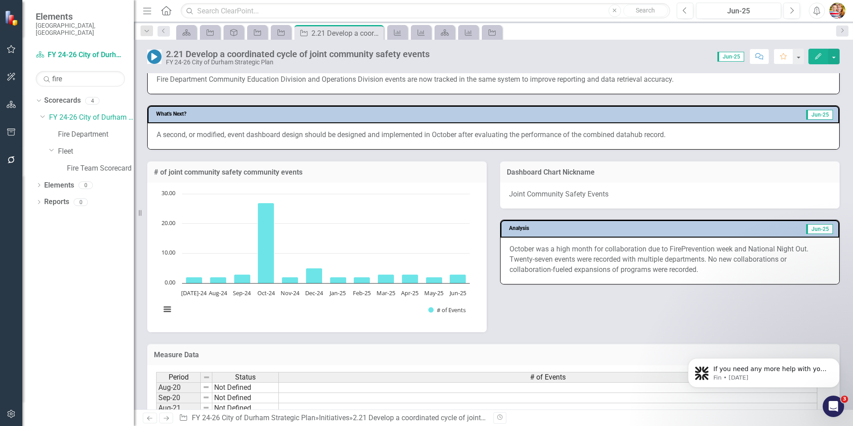
scroll to position [446, 0]
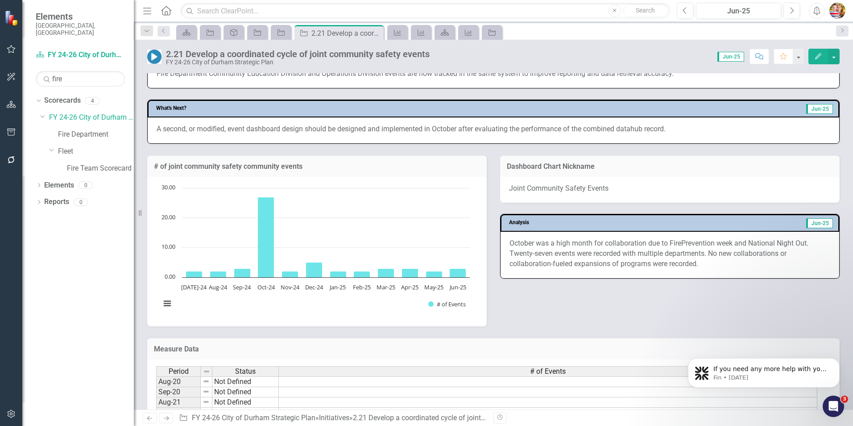
click at [169, 418] on icon at bounding box center [166, 418] width 5 height 4
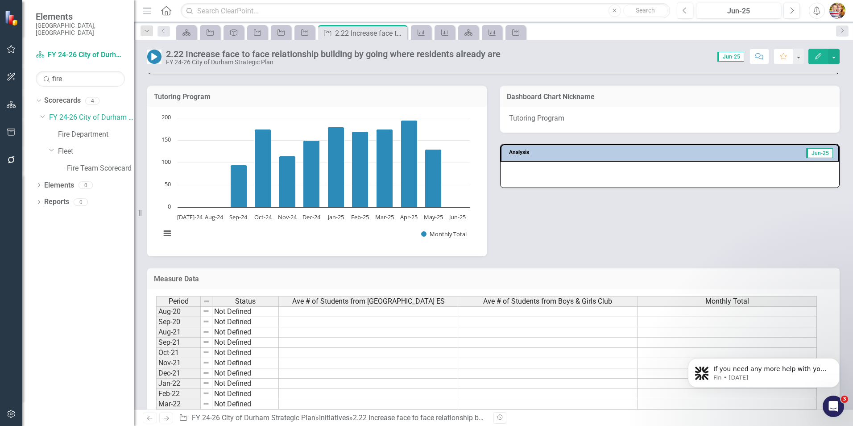
scroll to position [491, 0]
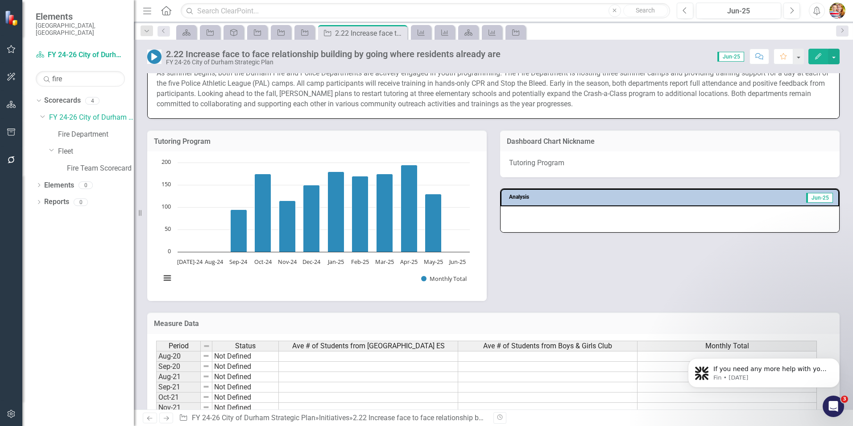
click at [166, 416] on icon "Next" at bounding box center [166, 418] width 8 height 6
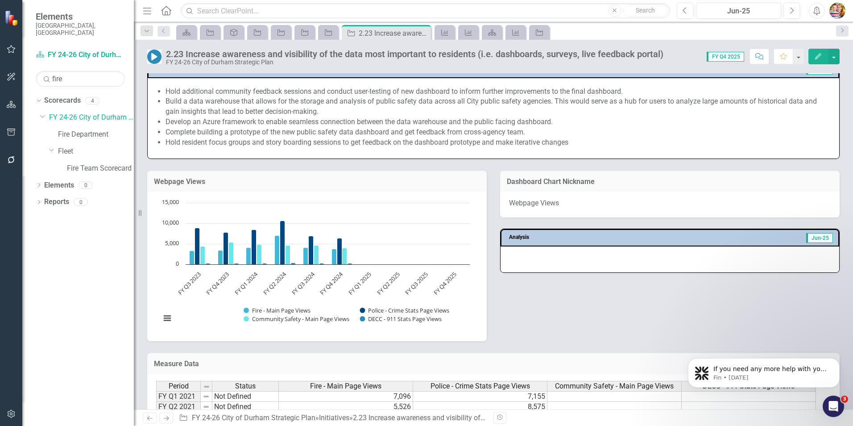
scroll to position [580, 0]
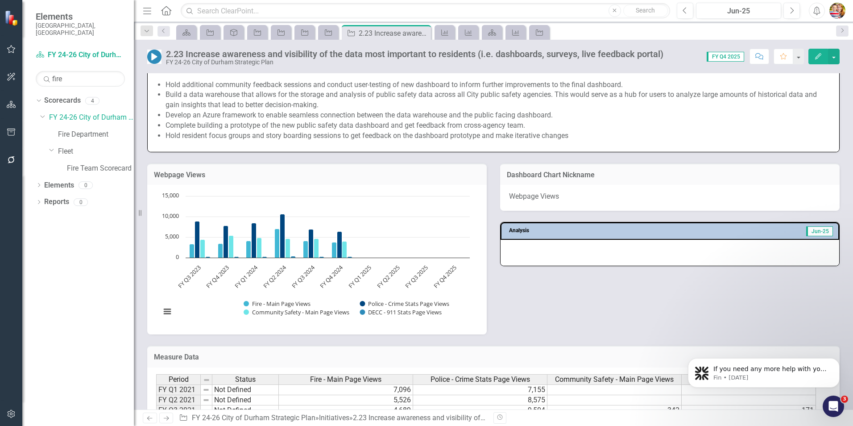
click at [626, 286] on div "Webpage Views Chart Bar chart with 4 data series. The chart has 1 X axis displa…" at bounding box center [494, 243] width 706 height 183
click at [166, 12] on icon "Home" at bounding box center [166, 10] width 12 height 9
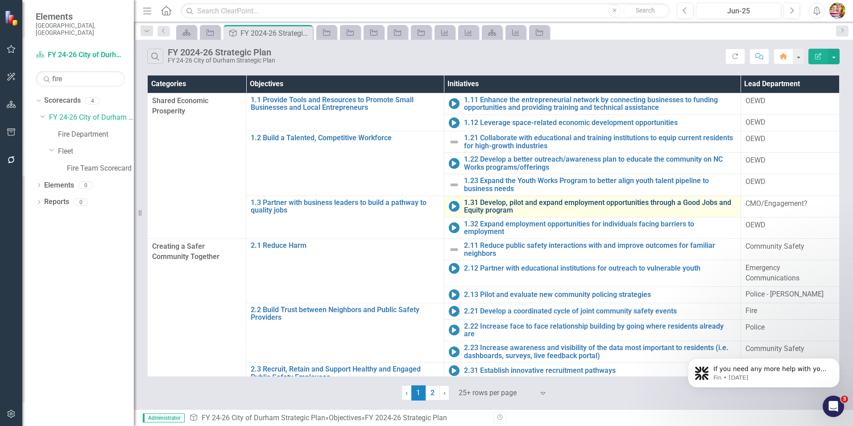
click at [489, 202] on link "1.31 Develop, pilot and expand employment opportunities through a Good Jobs and…" at bounding box center [600, 207] width 272 height 16
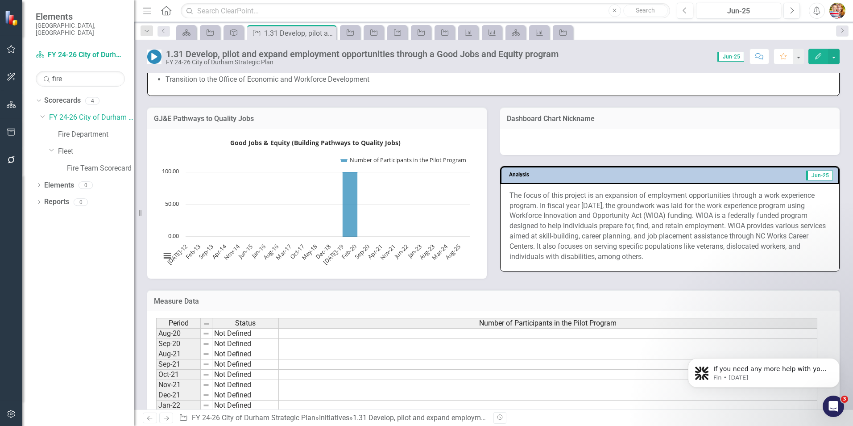
scroll to position [491, 0]
click at [169, 10] on icon "Home" at bounding box center [166, 10] width 12 height 9
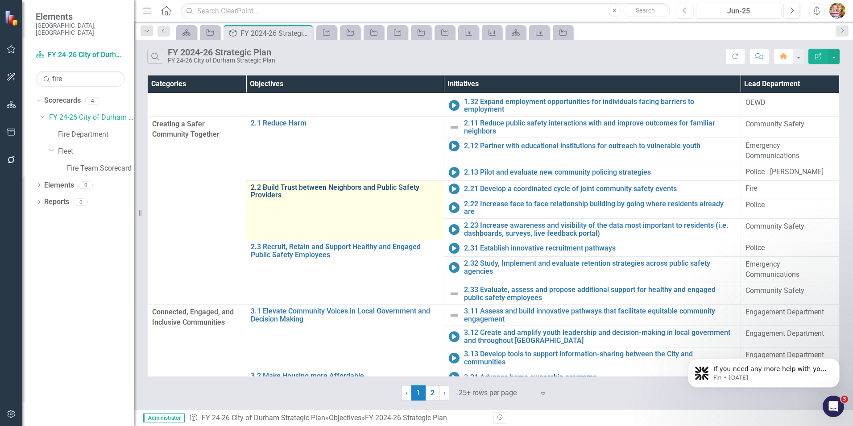
scroll to position [214, 0]
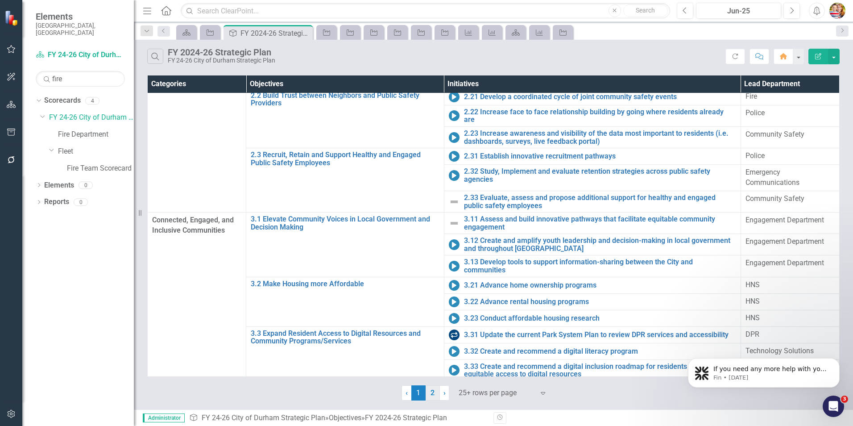
click at [430, 391] on link "2" at bounding box center [433, 392] width 14 height 15
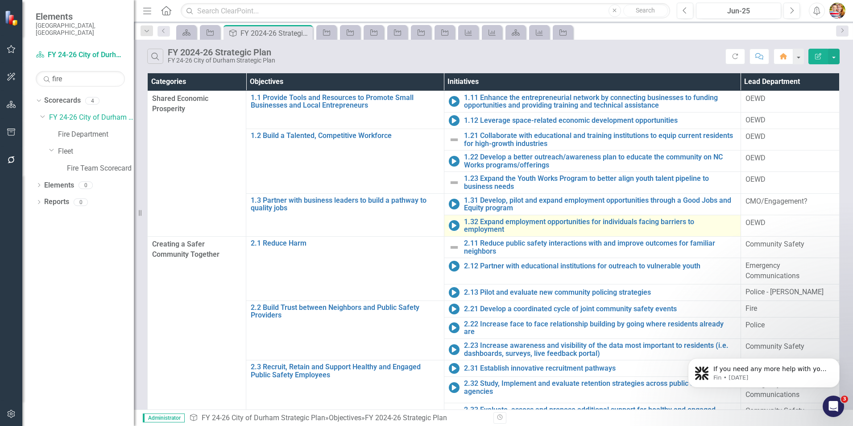
scroll to position [0, 0]
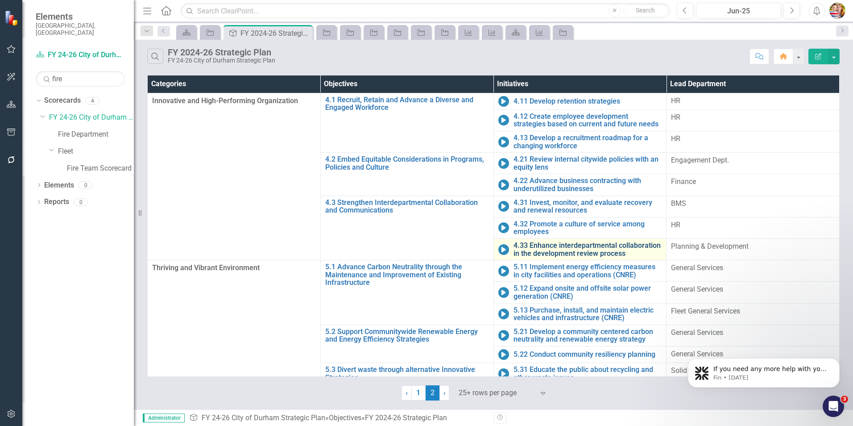
click at [514, 241] on link "4.33 Enhance interdepartmental collaboration in the development review process" at bounding box center [588, 249] width 149 height 16
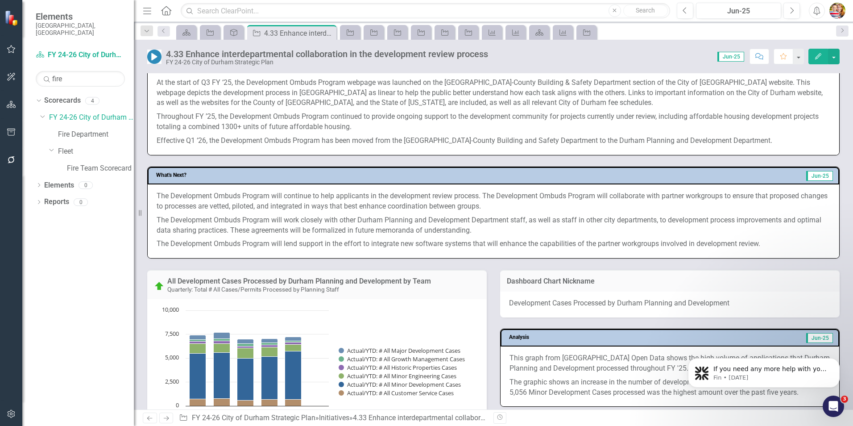
scroll to position [580, 0]
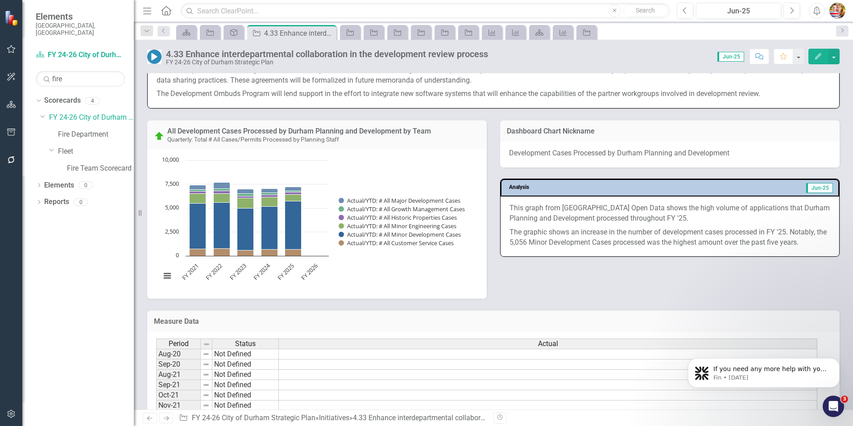
click at [165, 11] on icon "Home" at bounding box center [166, 10] width 12 height 9
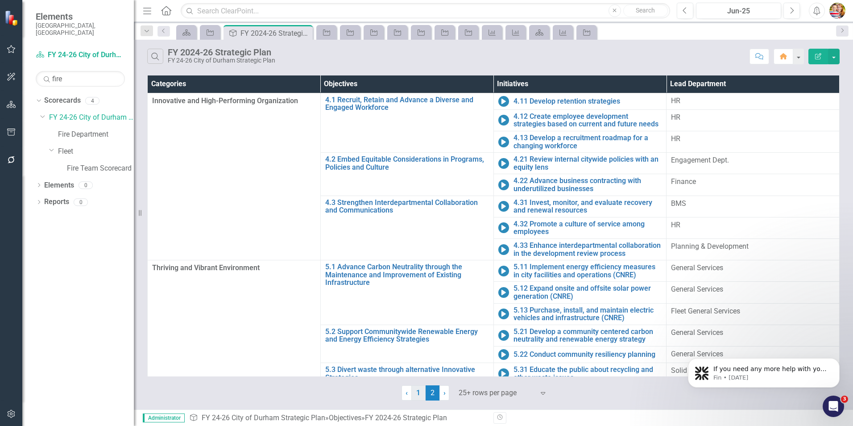
click at [418, 394] on link "1" at bounding box center [418, 392] width 14 height 15
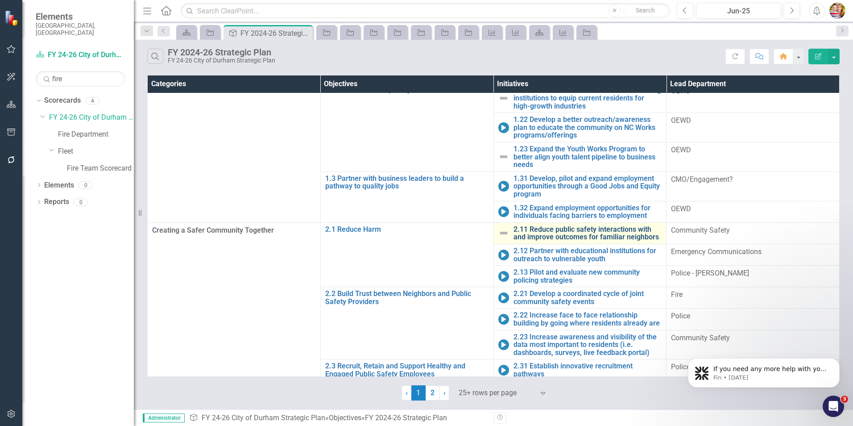
scroll to position [89, 0]
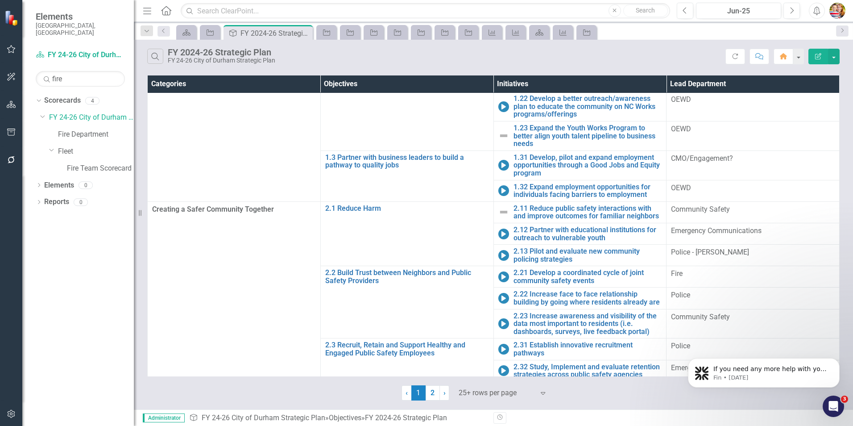
click at [514, 384] on link "2.33 Evaluate, assess and propose additional support for healthy and engaged pu…" at bounding box center [588, 396] width 149 height 24
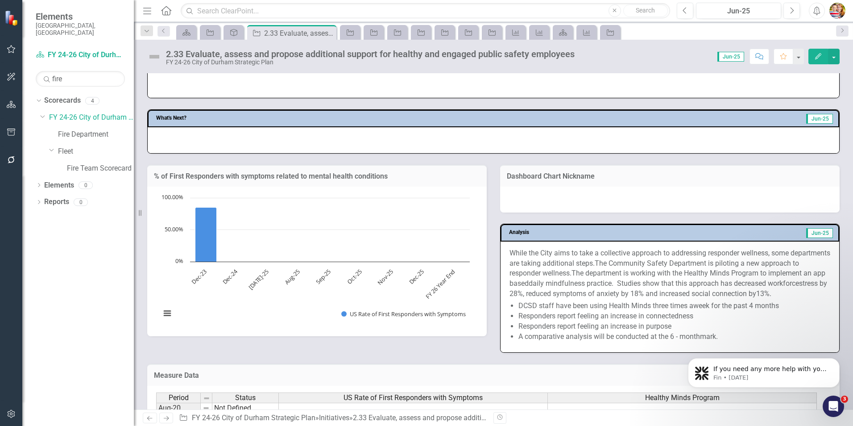
scroll to position [357, 0]
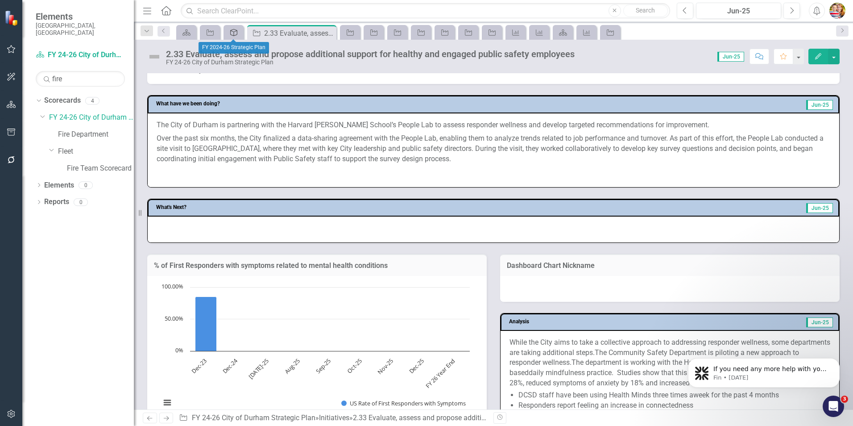
click at [230, 34] on icon "Objective" at bounding box center [233, 32] width 9 height 7
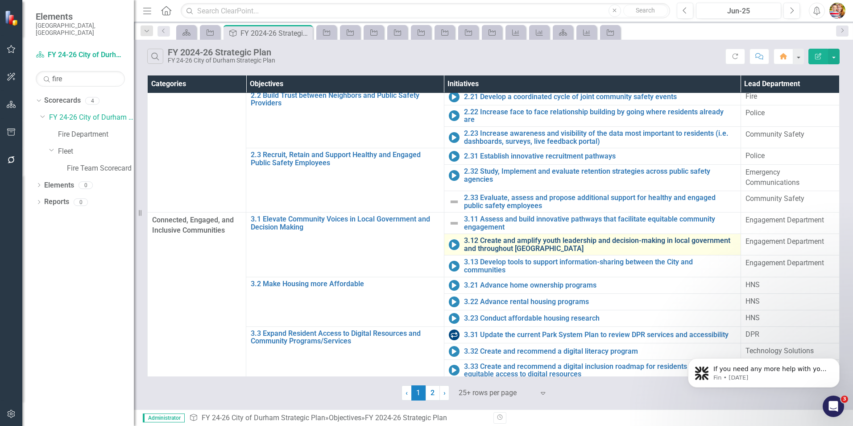
scroll to position [125, 0]
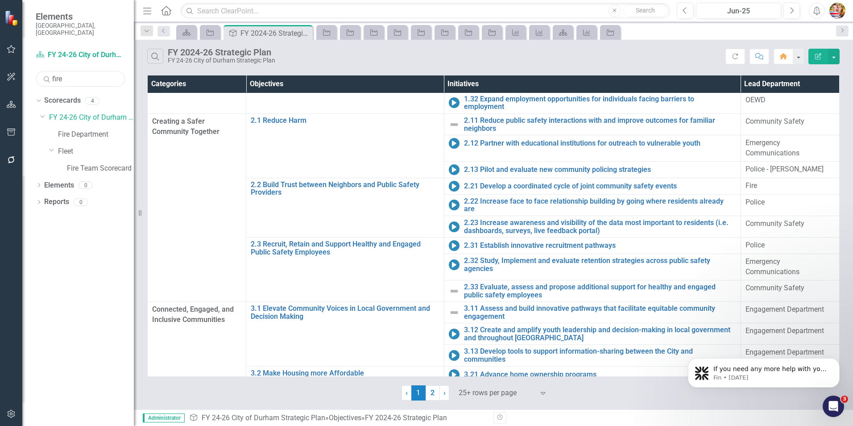
drag, startPoint x: 70, startPoint y: 69, endPoint x: 46, endPoint y: 70, distance: 23.2
click at [46, 71] on div "Search fire" at bounding box center [80, 79] width 89 height 16
click at [78, 146] on link "Parks and Recreation" at bounding box center [96, 151] width 76 height 10
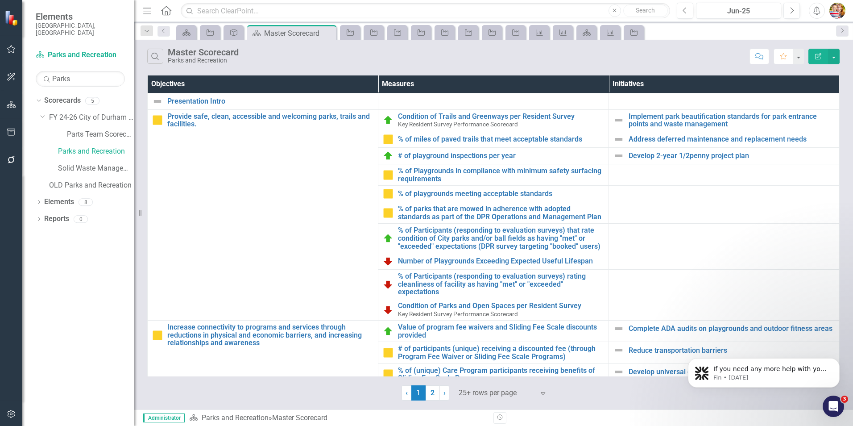
click at [336, 61] on div "Search Master Scorecard Parks and Recreation" at bounding box center [446, 56] width 598 height 15
click at [57, 197] on link "Elements" at bounding box center [59, 202] width 30 height 10
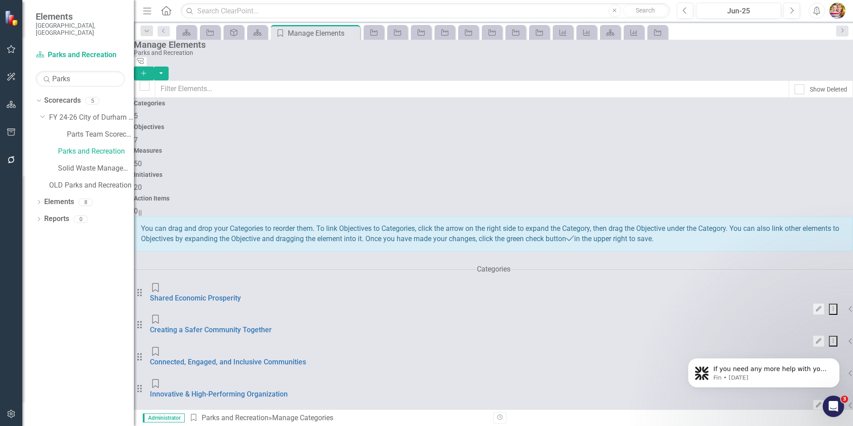
click at [351, 124] on h4 "Objectives" at bounding box center [493, 127] width 719 height 7
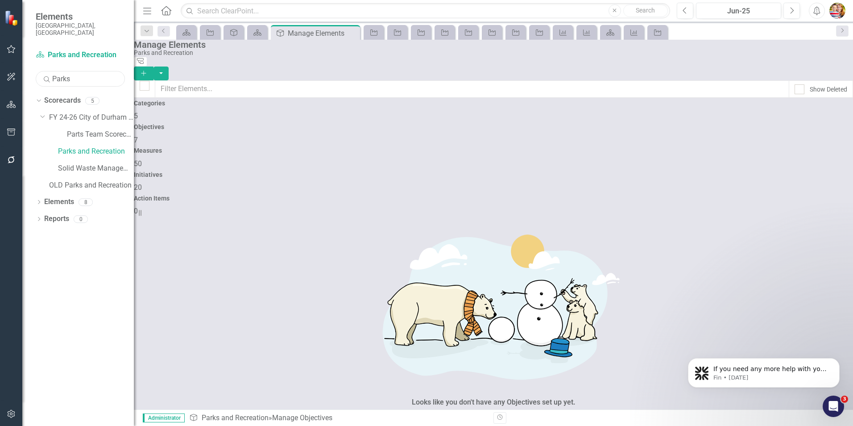
click at [73, 71] on input "Parks" at bounding box center [80, 79] width 89 height 16
type input "P"
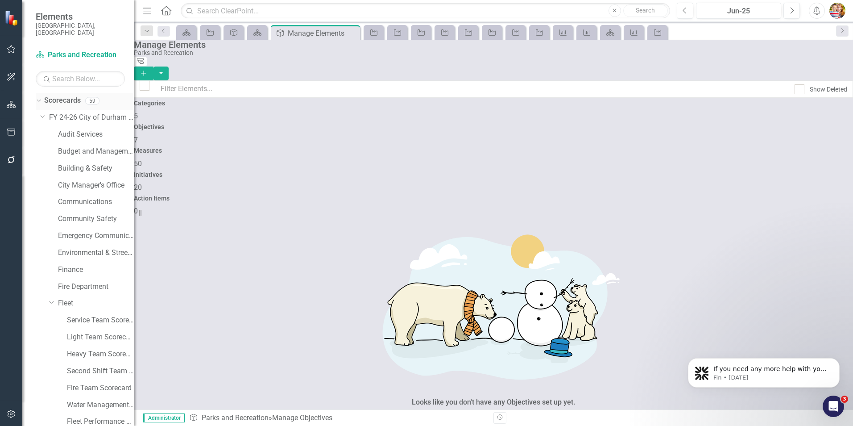
click at [59, 95] on link "Scorecards" at bounding box center [62, 100] width 37 height 10
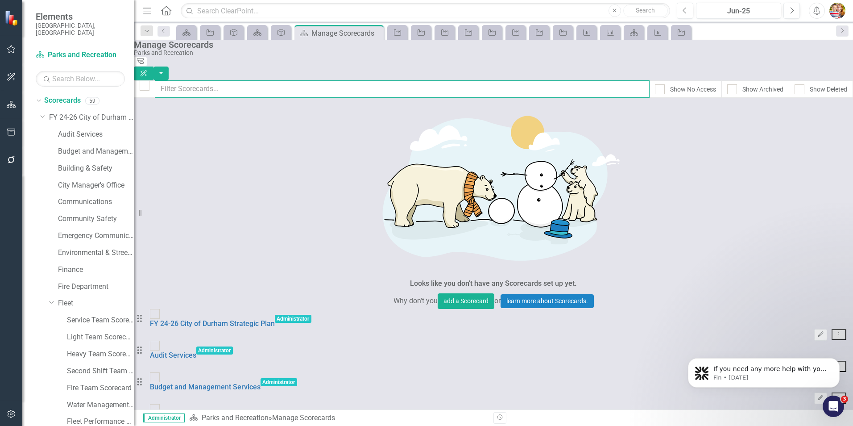
click at [190, 80] on input "text" at bounding box center [402, 88] width 495 height 17
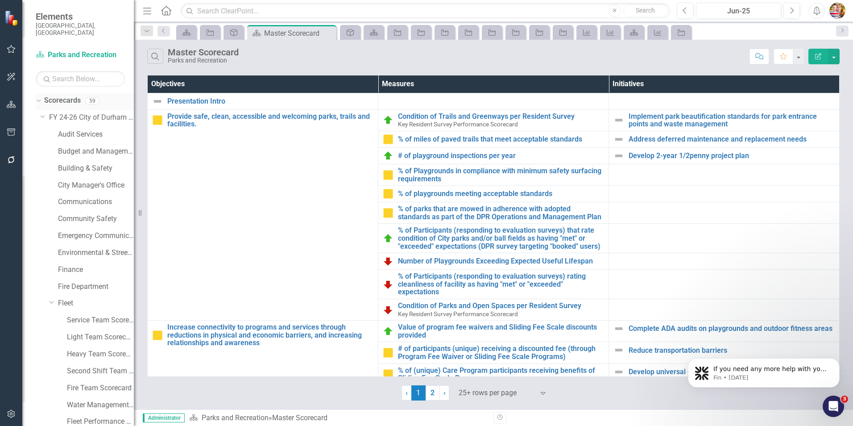
click at [38, 100] on icon at bounding box center [39, 101] width 4 height 2
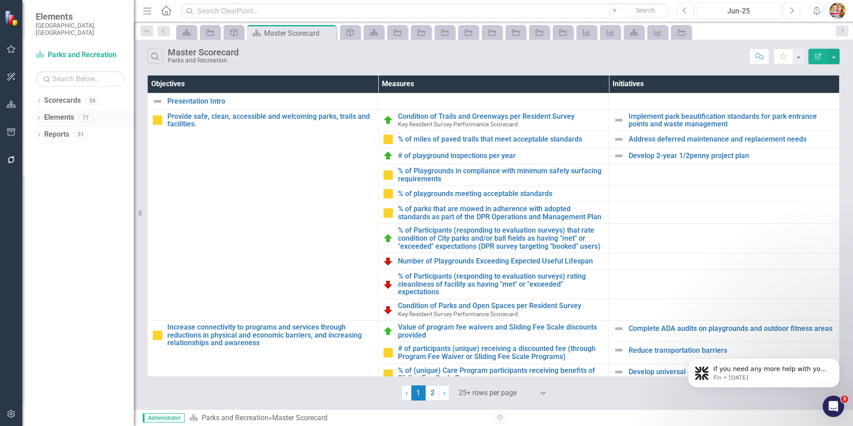
click at [55, 112] on link "Elements" at bounding box center [59, 117] width 30 height 10
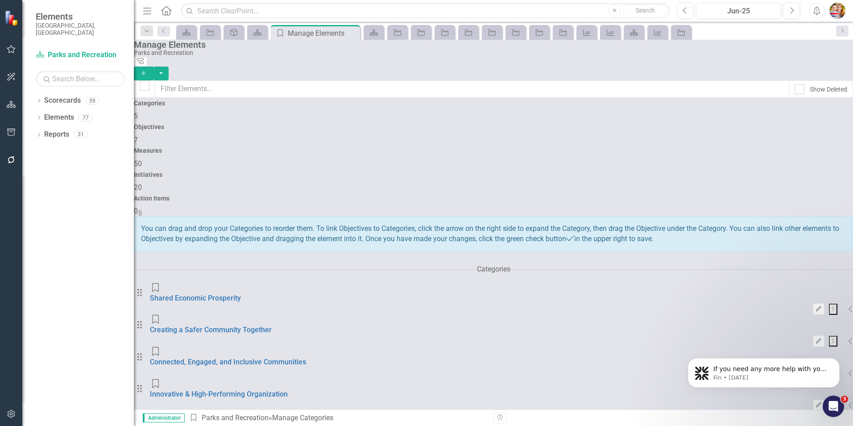
click at [361, 124] on h4 "Objectives" at bounding box center [493, 127] width 719 height 7
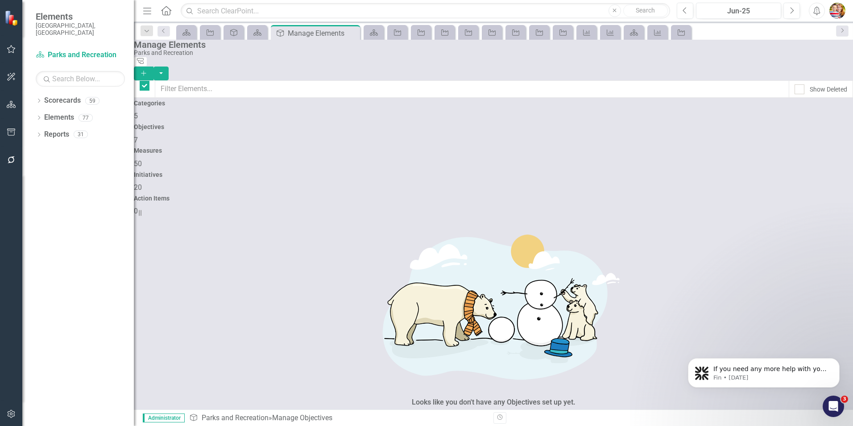
checkbox input "false"
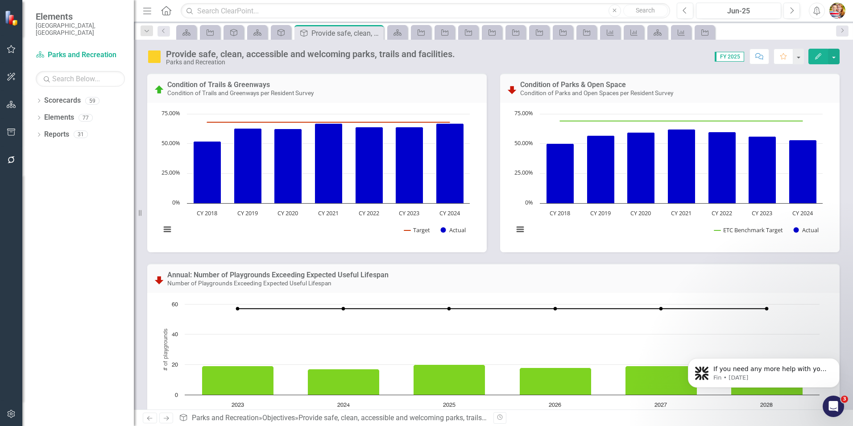
click at [321, 58] on div "Provide safe, clean, accessible and welcoming parks, trails and facilities." at bounding box center [310, 54] width 289 height 10
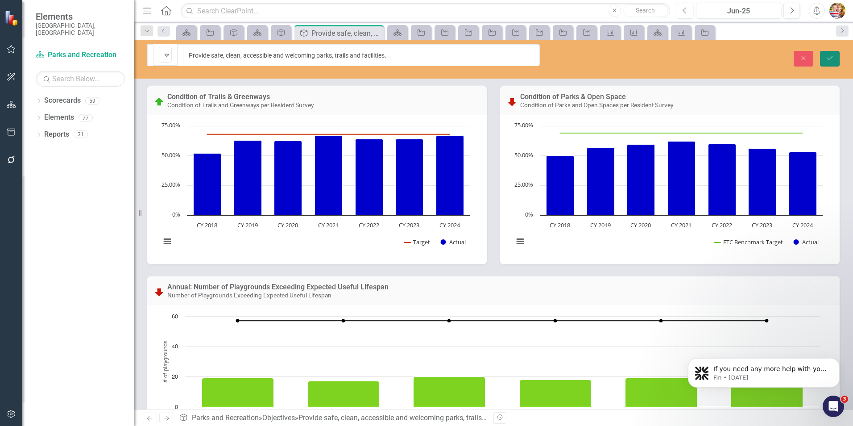
click at [832, 55] on icon "Save" at bounding box center [830, 58] width 8 height 6
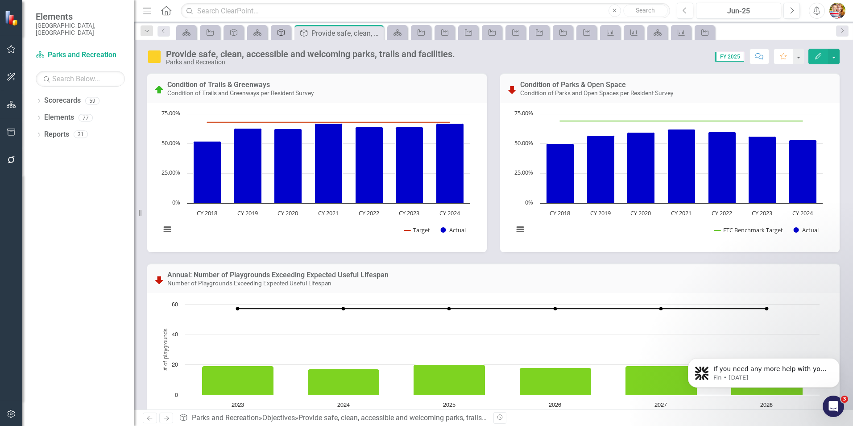
click at [281, 33] on icon at bounding box center [281, 32] width 7 height 7
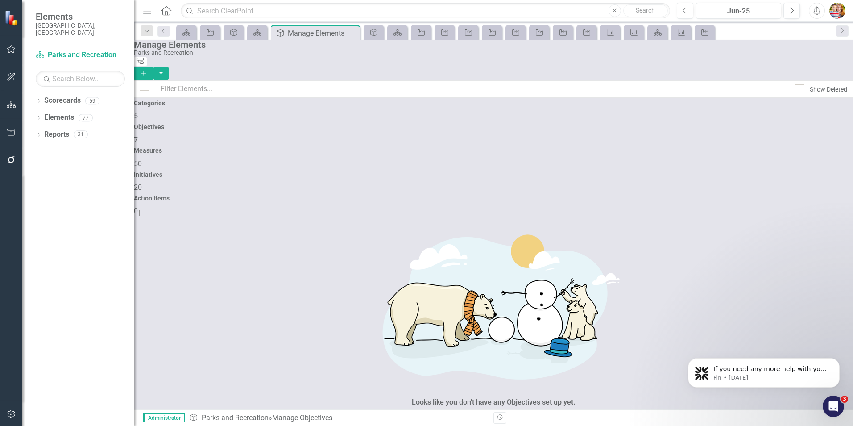
checkbox input "false"
click at [146, 71] on icon "button" at bounding box center [143, 73] width 5 height 5
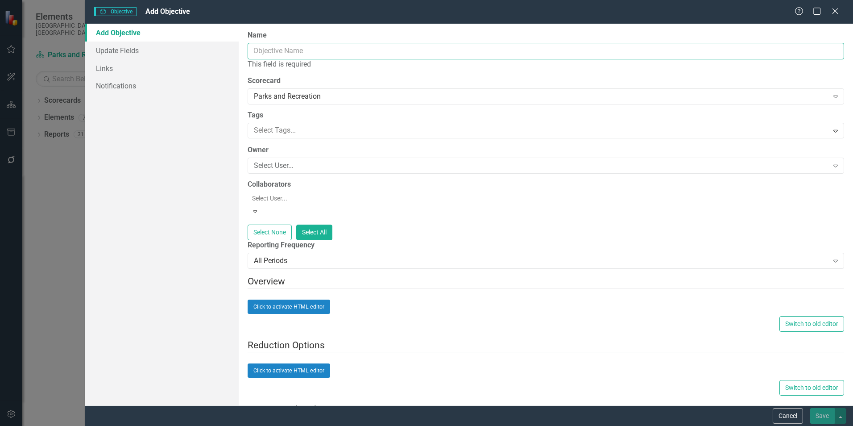
click at [274, 52] on input "Name" at bounding box center [546, 51] width 597 height 17
paste input "dentify and leverage partnership opportunities for programming, funding, and vo…"
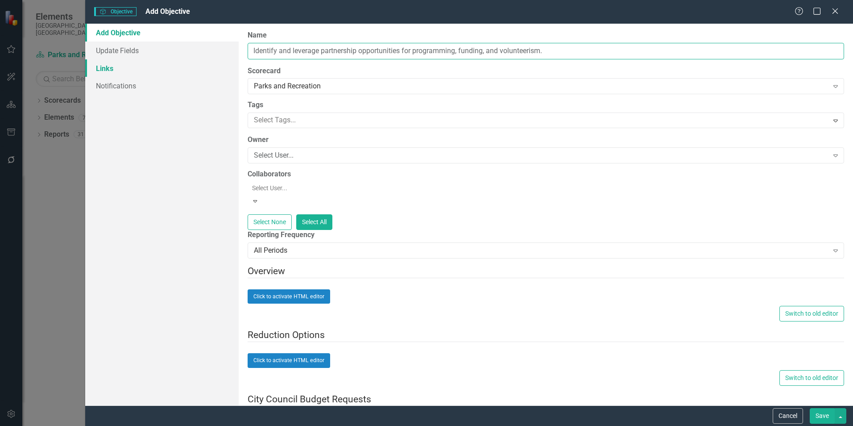
type input "Identify and leverage partnership opportunities for programming, funding, and v…"
click at [102, 69] on link "Links" at bounding box center [162, 68] width 154 height 18
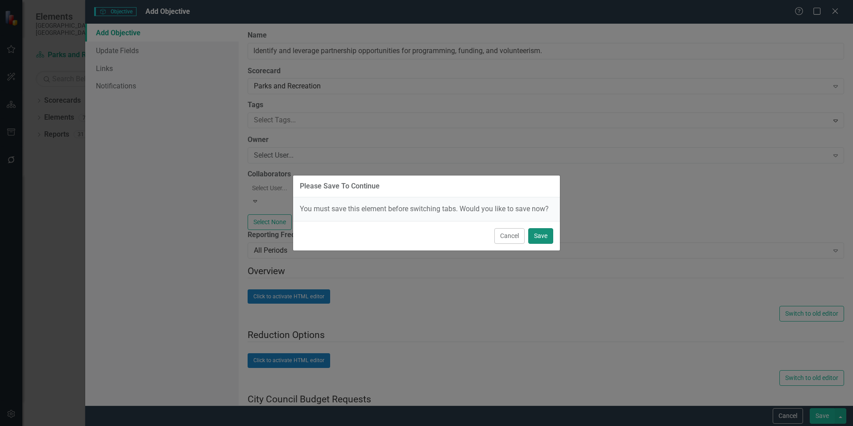
click at [544, 234] on button "Save" at bounding box center [540, 236] width 25 height 16
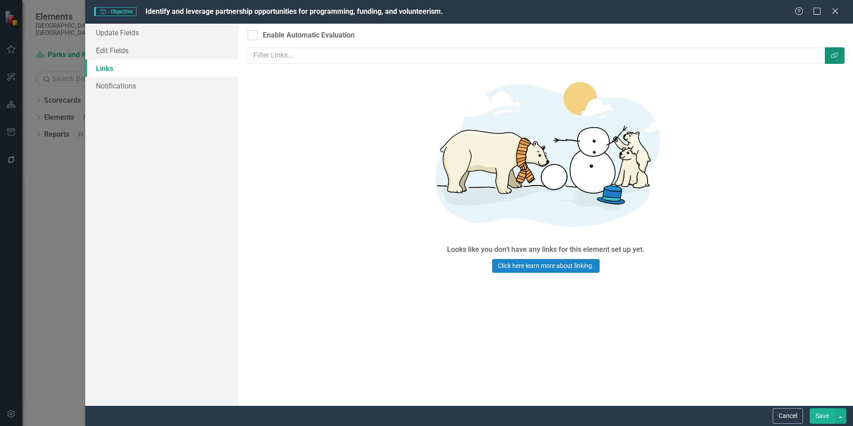
click at [834, 55] on icon "Link Tag" at bounding box center [835, 55] width 8 height 6
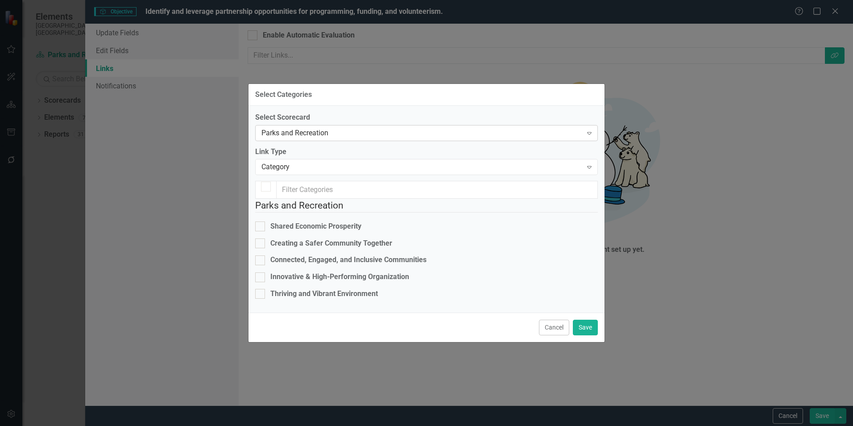
checkbox input "false"
click at [265, 255] on div at bounding box center [260, 260] width 10 height 10
click at [261, 255] on input "Connected, Engaged, and Inclusive Communities" at bounding box center [258, 258] width 6 height 6
checkbox input "true"
click at [583, 335] on button "Save" at bounding box center [585, 328] width 25 height 16
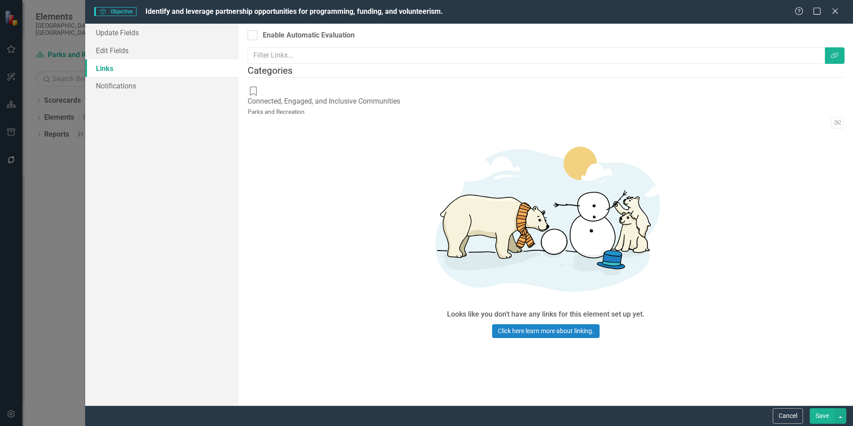
click at [820, 415] on button "Save" at bounding box center [822, 416] width 25 height 16
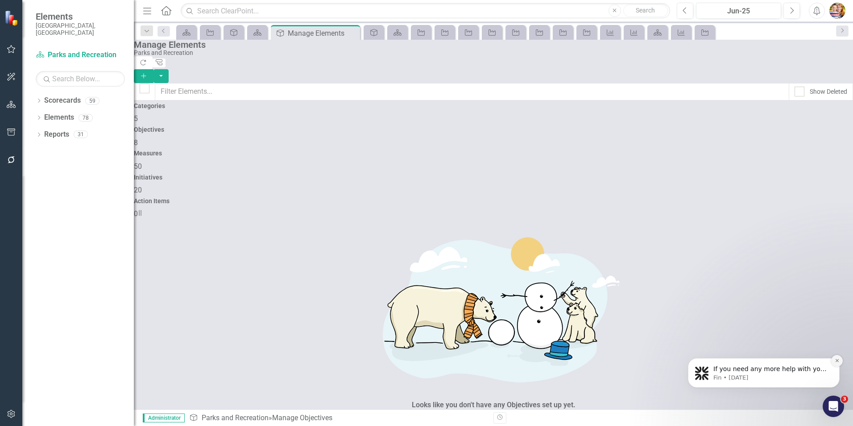
click at [839, 363] on icon "Dismiss notification" at bounding box center [837, 360] width 5 height 5
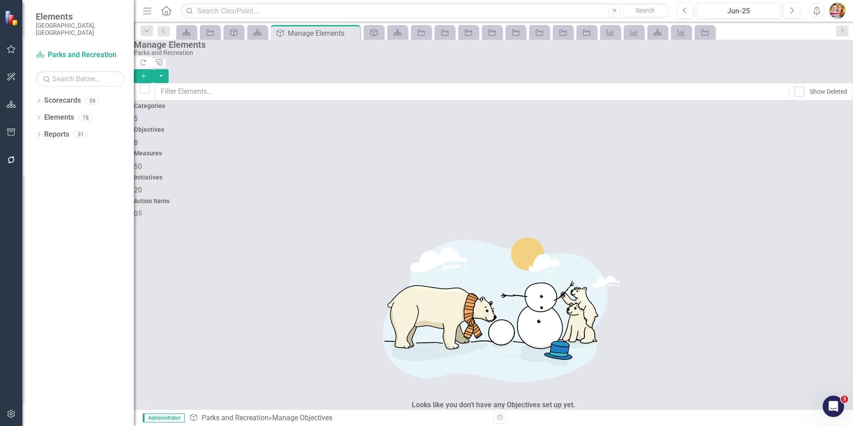
click at [632, 174] on h4 "Initiatives" at bounding box center [493, 177] width 719 height 7
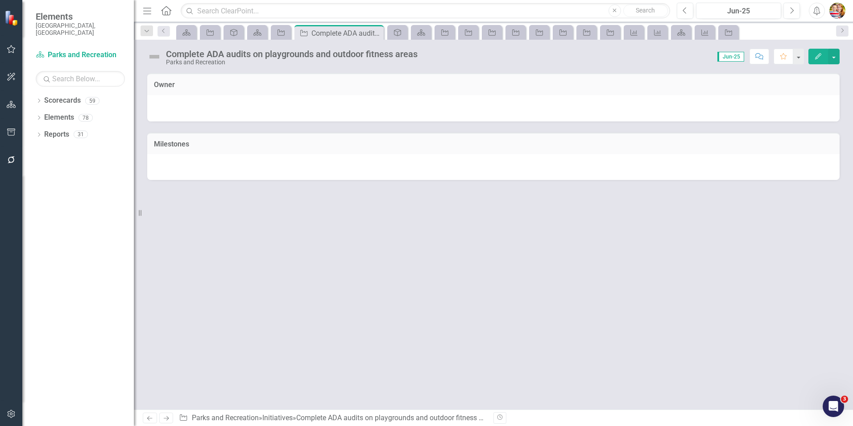
click at [168, 415] on icon "Next" at bounding box center [166, 418] width 8 height 6
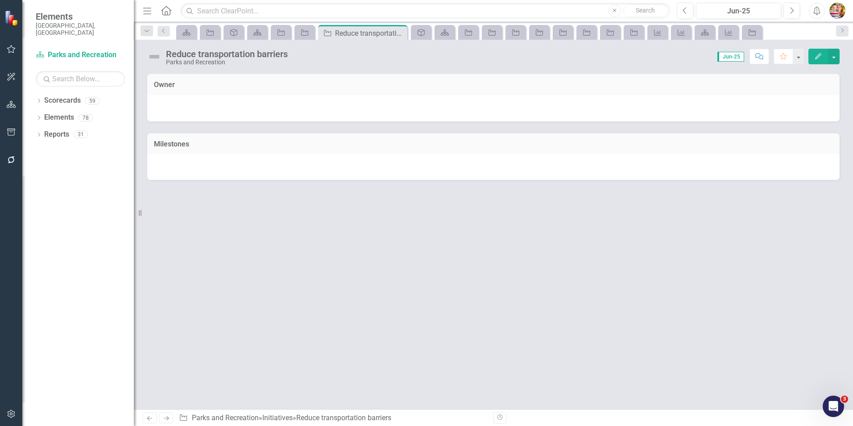
click at [168, 415] on icon "Next" at bounding box center [166, 418] width 8 height 6
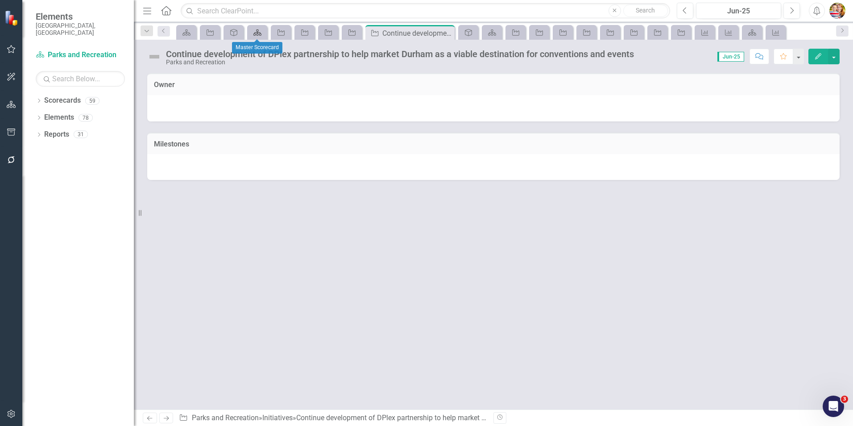
click at [256, 33] on icon "Scorecard" at bounding box center [257, 32] width 9 height 7
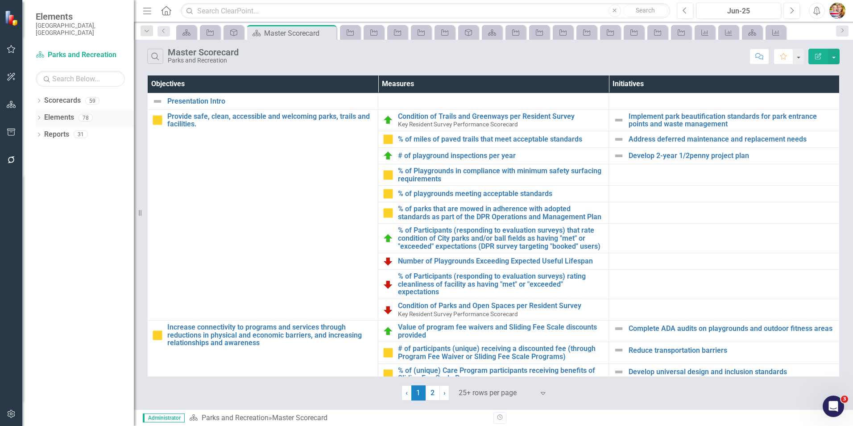
click at [61, 112] on link "Elements" at bounding box center [59, 117] width 30 height 10
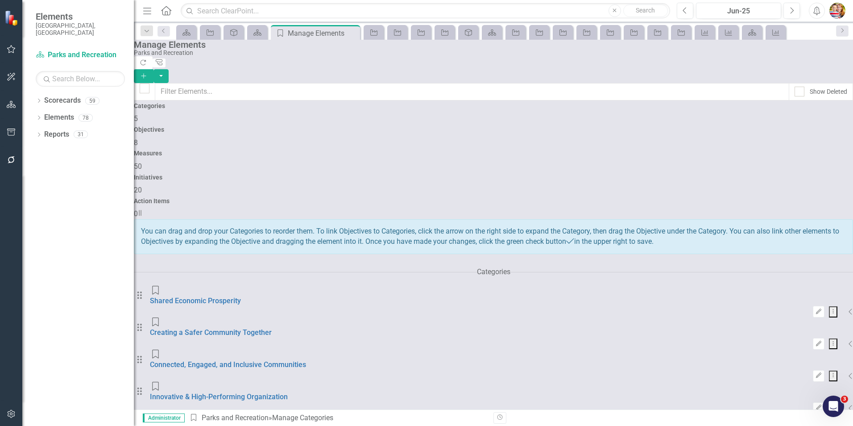
click at [631, 174] on h4 "Initiatives" at bounding box center [493, 177] width 719 height 7
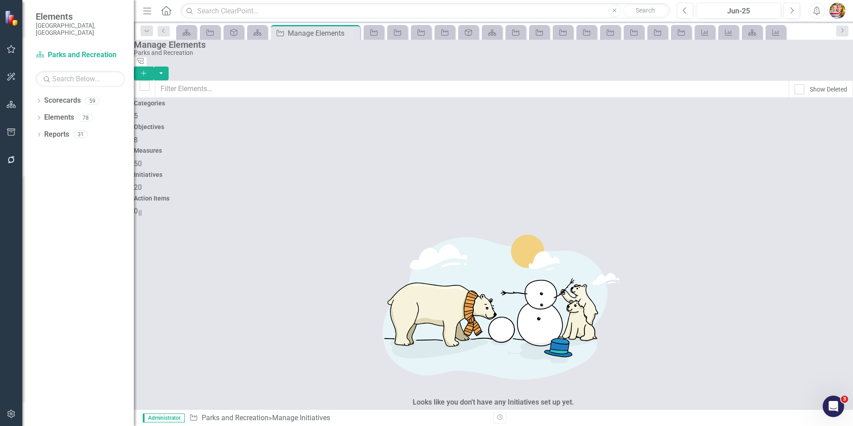
scroll to position [314, 0]
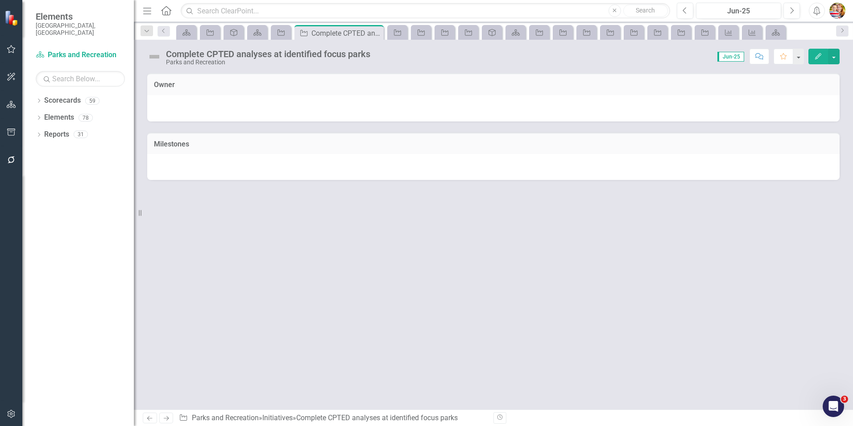
click at [149, 420] on icon at bounding box center [149, 418] width 5 height 4
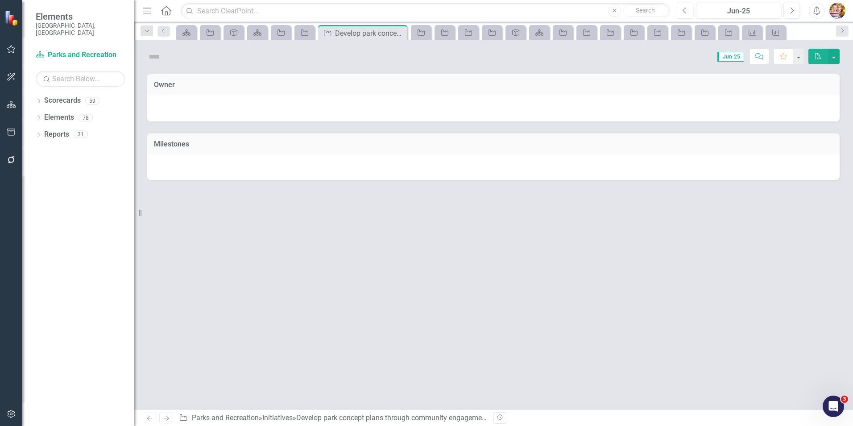
click at [149, 419] on icon at bounding box center [149, 418] width 5 height 4
click at [64, 112] on link "Elements" at bounding box center [59, 117] width 30 height 10
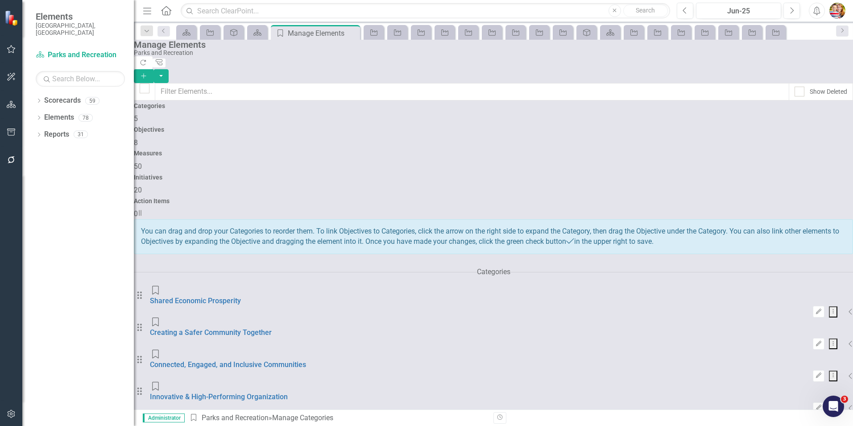
click at [646, 174] on h4 "Initiatives" at bounding box center [493, 177] width 719 height 7
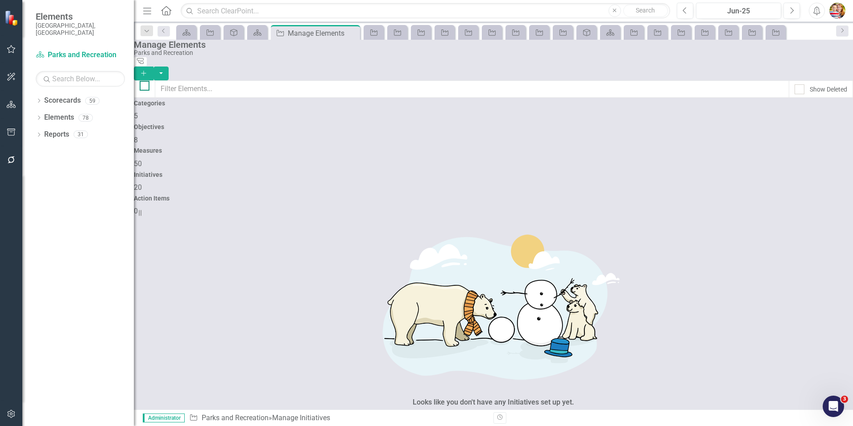
click at [145, 82] on input "checkbox" at bounding box center [143, 84] width 6 height 6
checkbox input "true"
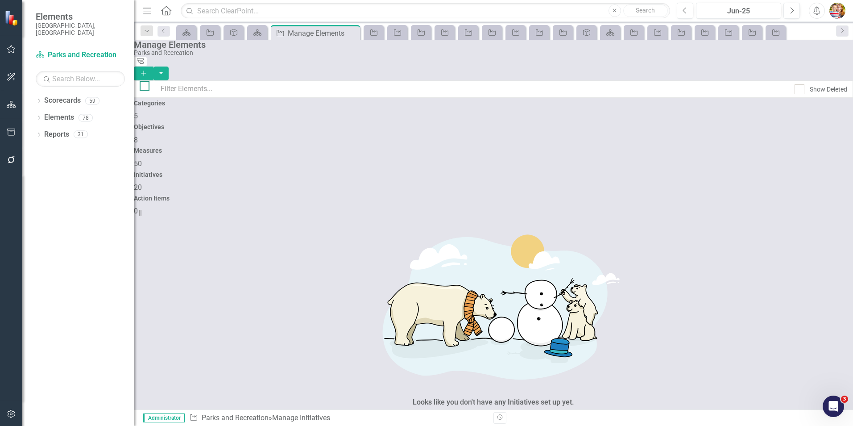
checkbox input "true"
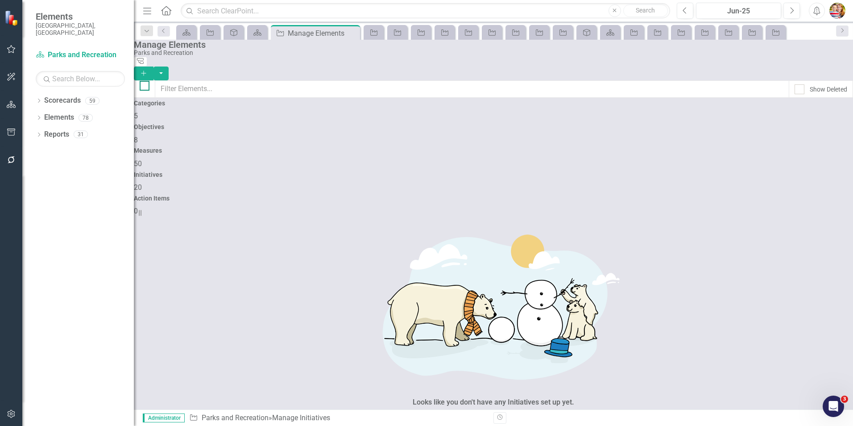
checkbox input "true"
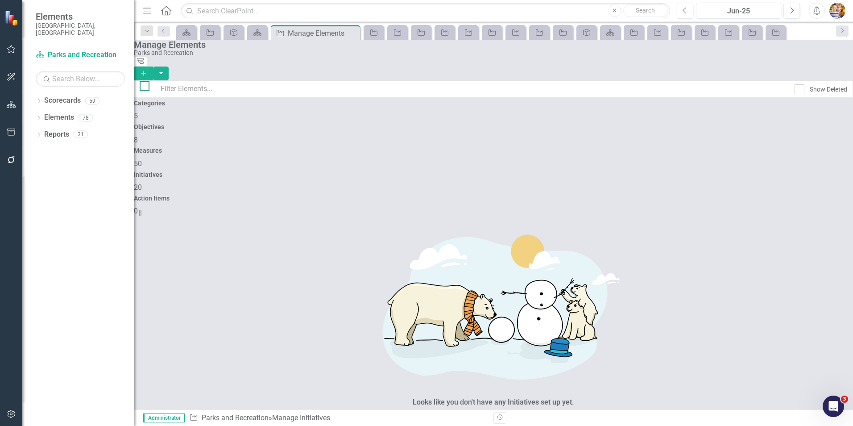
checkbox input "true"
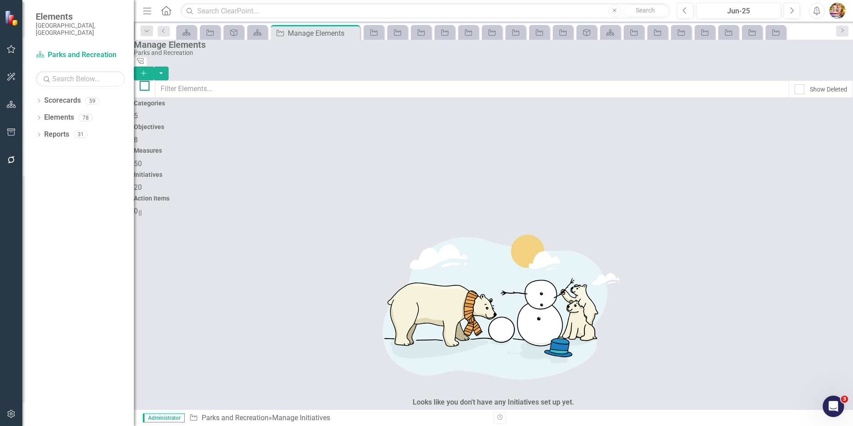
checkbox input "true"
checkbox input "false"
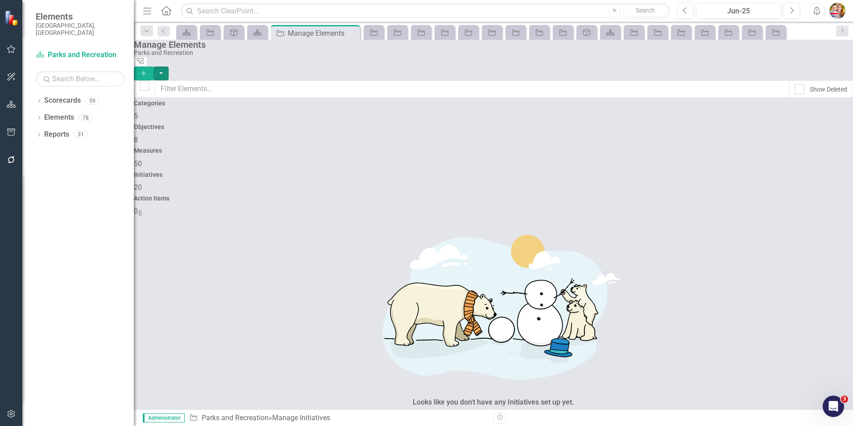
click at [169, 66] on button "button" at bounding box center [161, 73] width 15 height 14
click at [816, 122] on link "Trash Delete Multiple" at bounding box center [804, 122] width 71 height 17
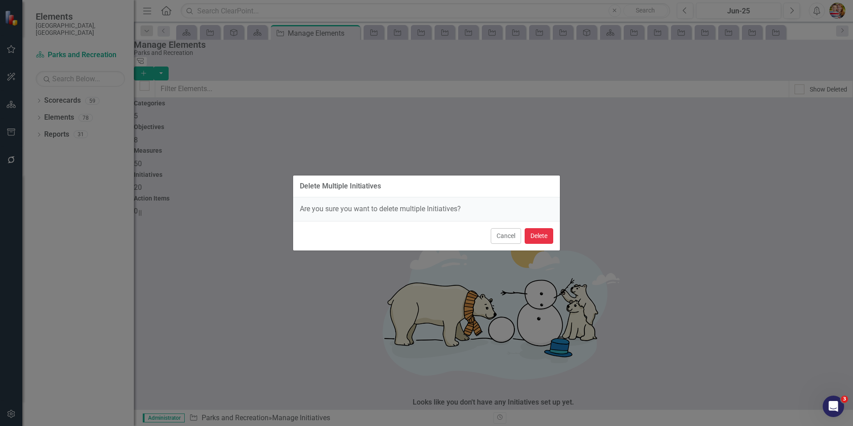
click at [539, 233] on button "Delete" at bounding box center [539, 236] width 29 height 16
checkbox input "false"
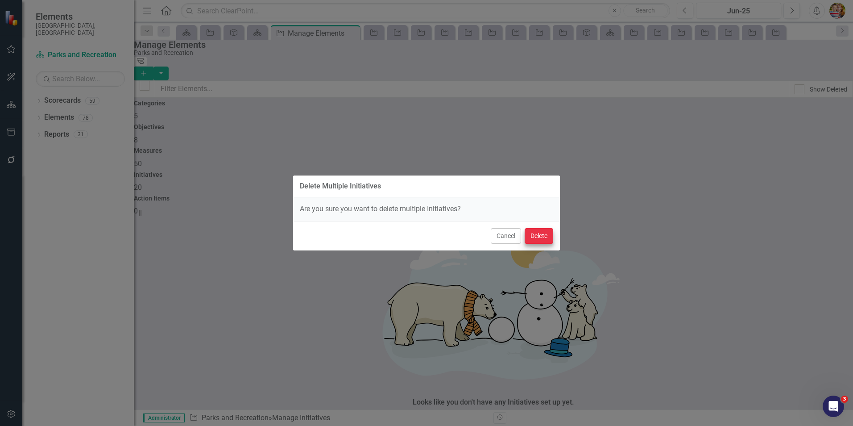
checkbox input "false"
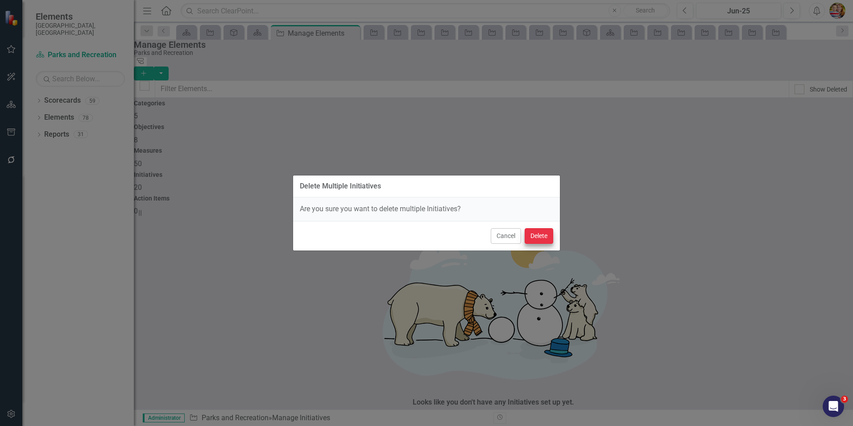
checkbox input "false"
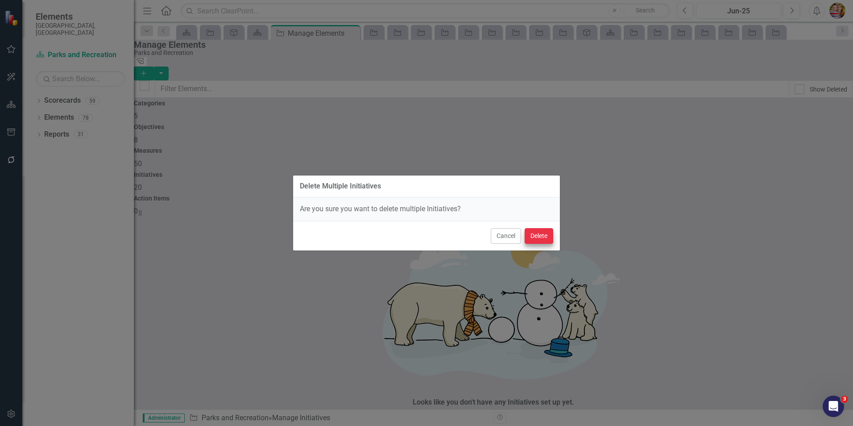
checkbox input "false"
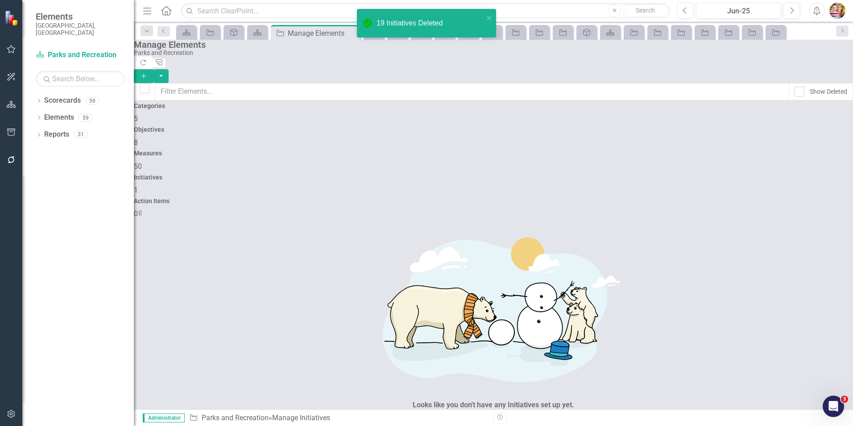
scroll to position [0, 0]
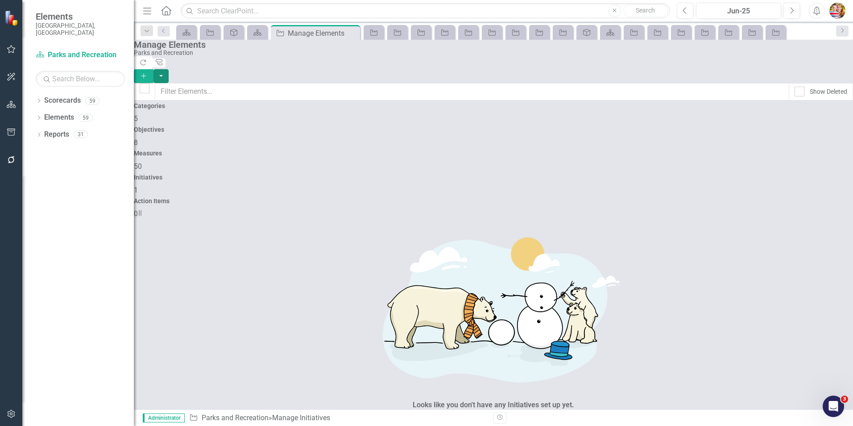
click at [169, 69] on button "button" at bounding box center [161, 76] width 15 height 14
click at [799, 91] on link "Add Multiple Add Multiple" at bounding box center [804, 89] width 71 height 17
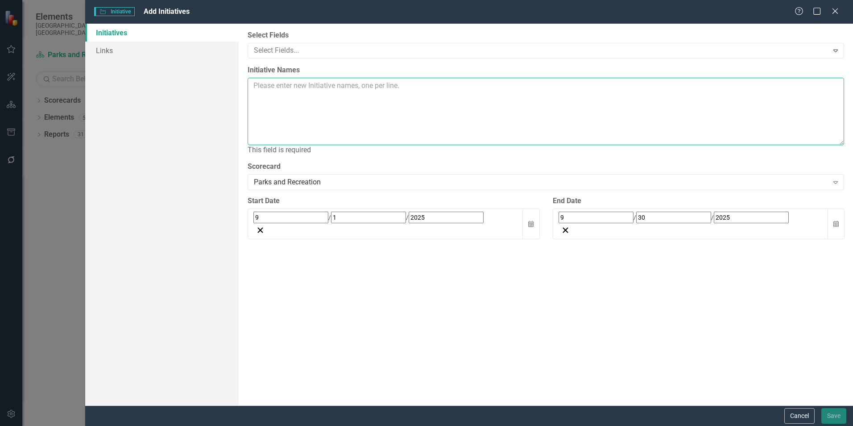
click at [255, 88] on textarea "Initiative Names" at bounding box center [546, 111] width 597 height 67
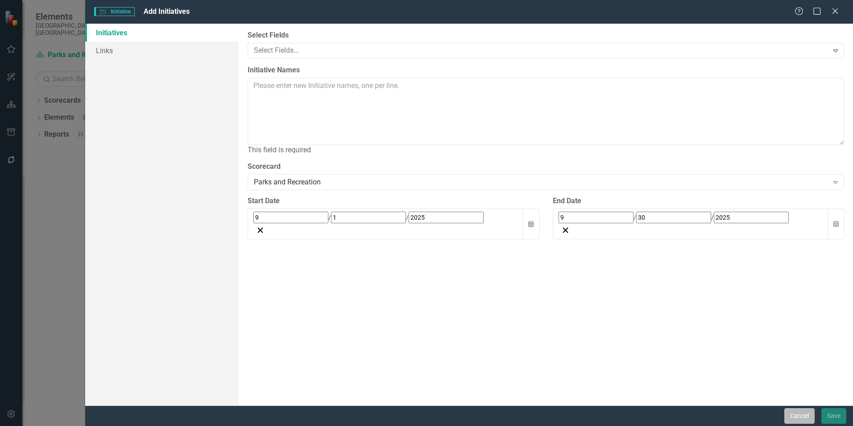
click at [799, 415] on button "Cancel" at bounding box center [800, 416] width 30 height 16
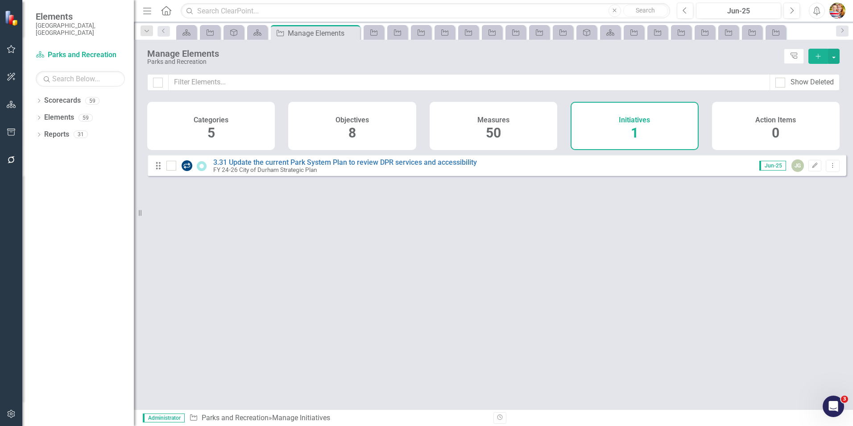
click at [497, 121] on h4 "Measures" at bounding box center [493, 120] width 32 height 8
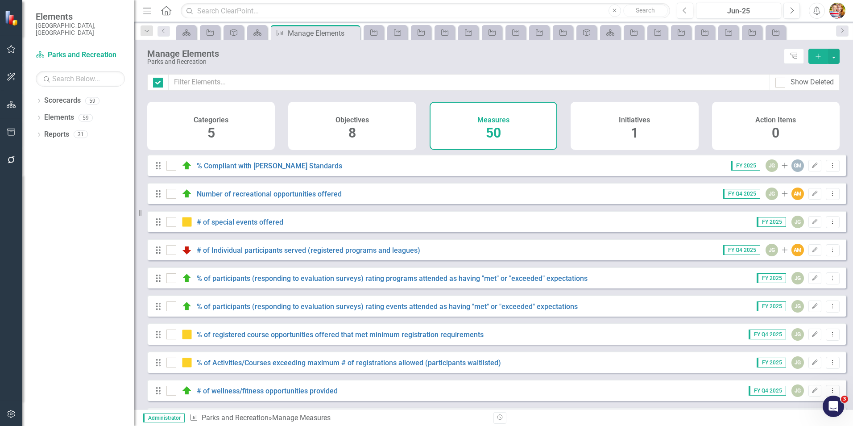
checkbox input "false"
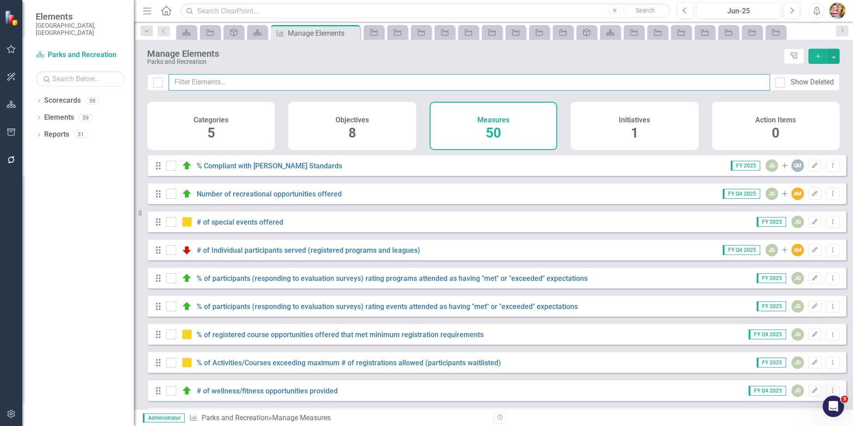
click at [213, 82] on input "text" at bounding box center [470, 82] width 602 height 17
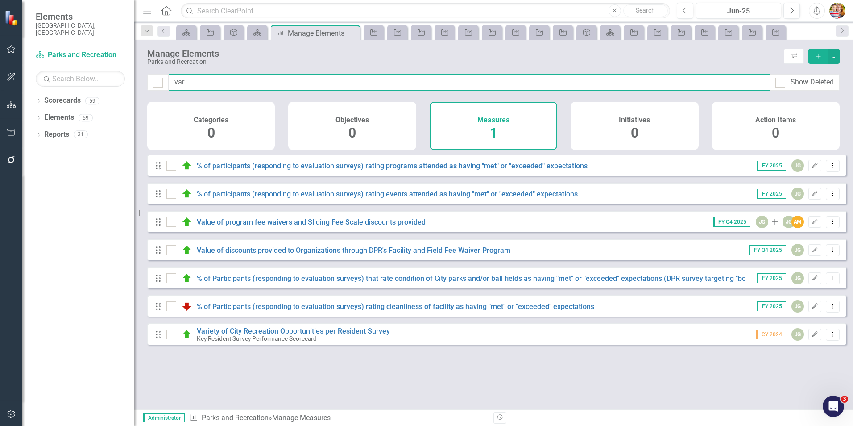
type input "vari"
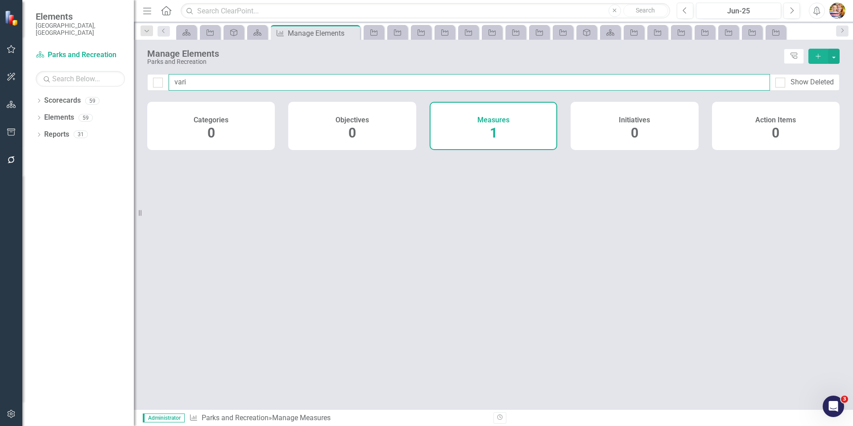
checkbox input "false"
type input "varie"
checkbox input "false"
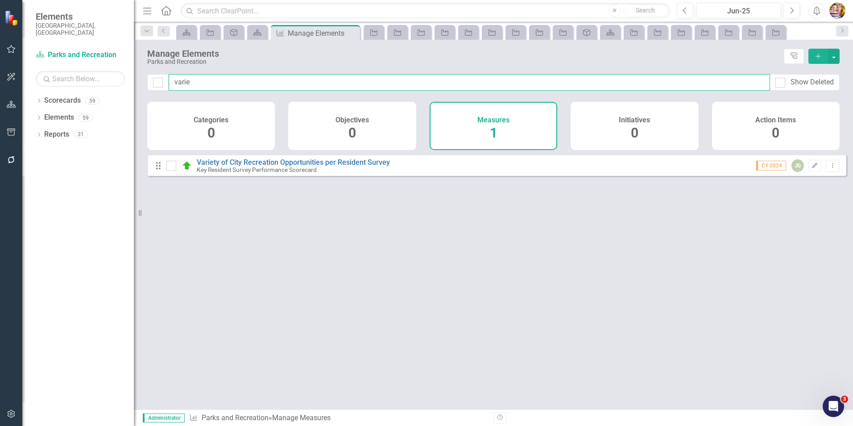
drag, startPoint x: 205, startPoint y: 83, endPoint x: 170, endPoint y: 84, distance: 34.8
click at [170, 84] on input "varie" at bounding box center [470, 82] width 602 height 17
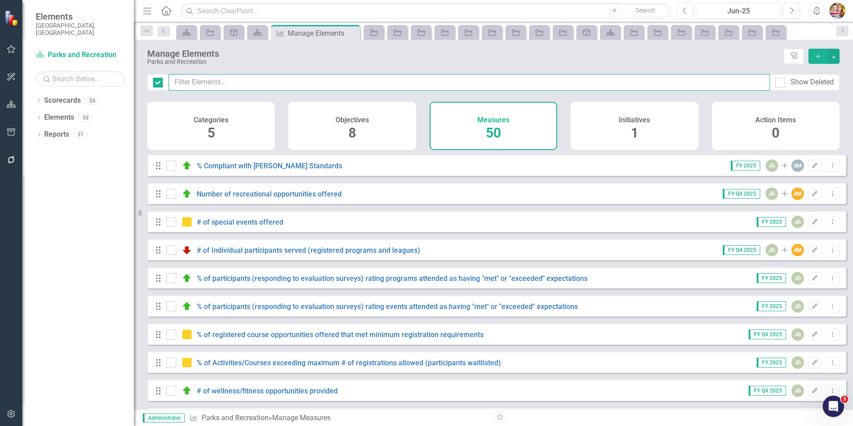
checkbox input "false"
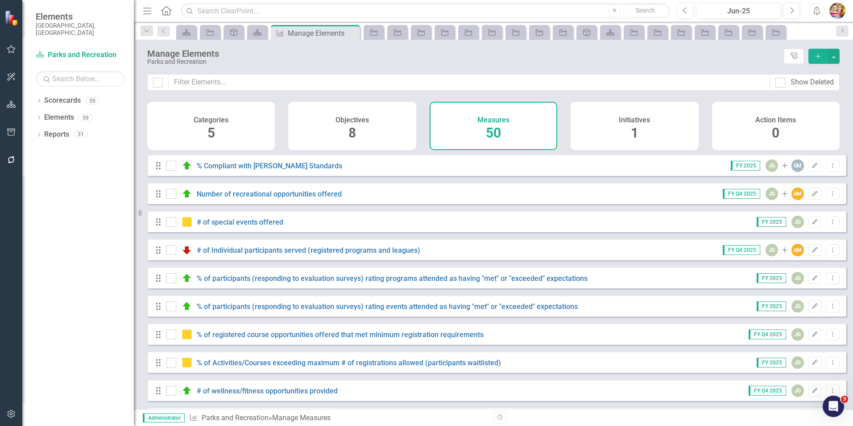
click at [168, 12] on icon "Home" at bounding box center [166, 10] width 12 height 9
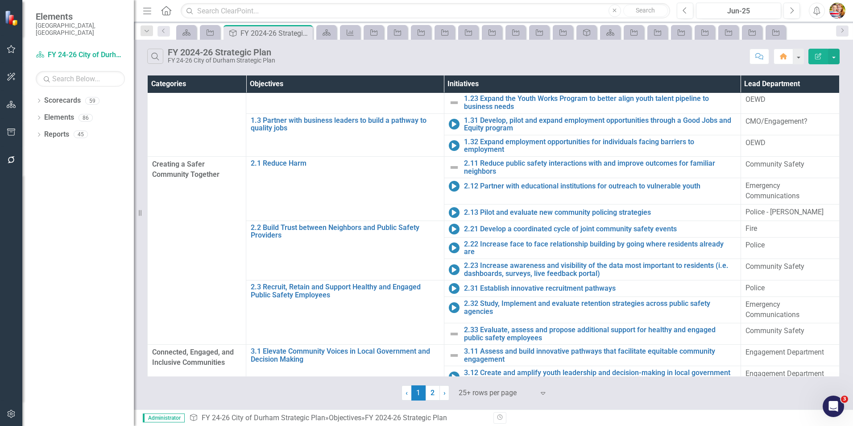
scroll to position [89, 0]
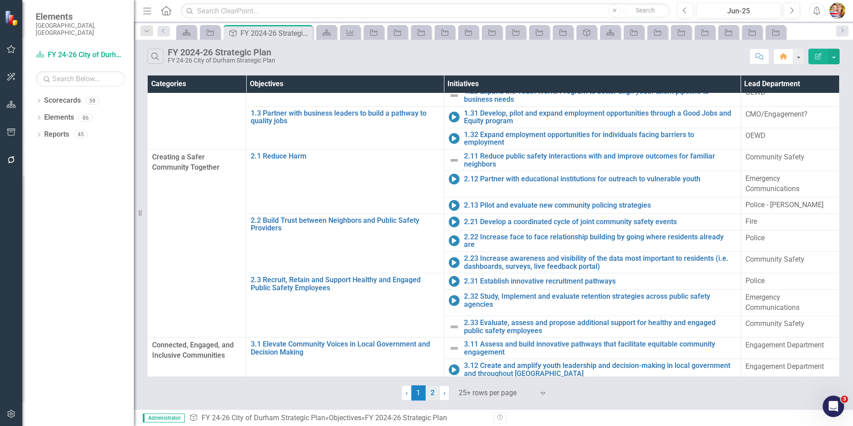
click at [433, 392] on link "2" at bounding box center [433, 392] width 14 height 15
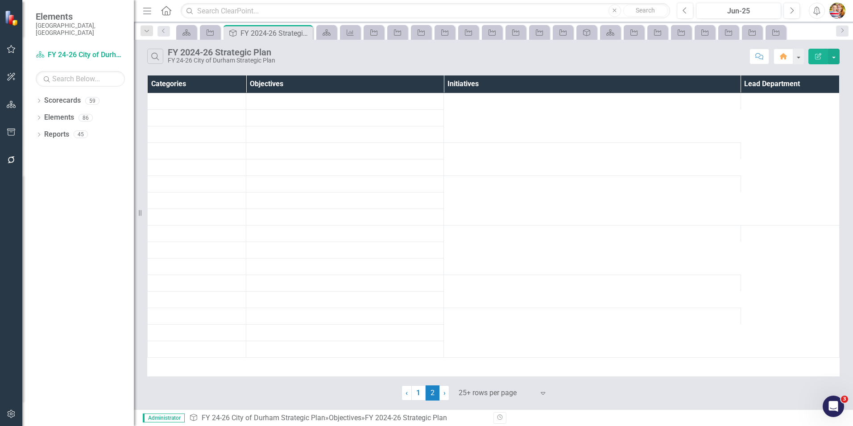
scroll to position [0, 0]
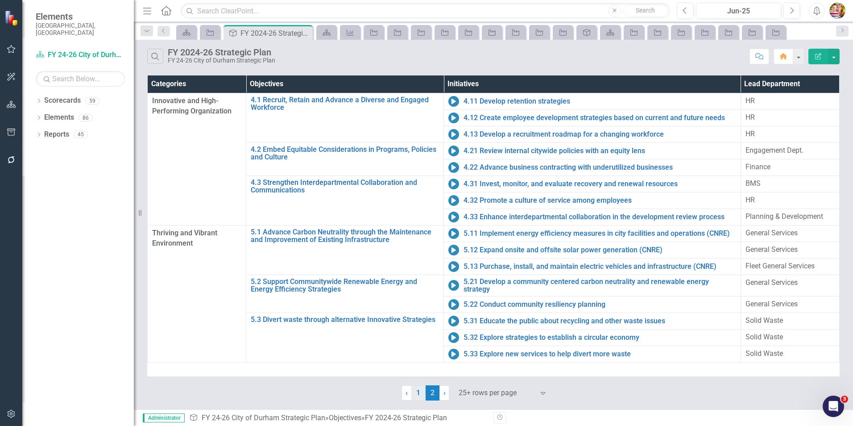
click at [422, 393] on link "1" at bounding box center [418, 392] width 14 height 15
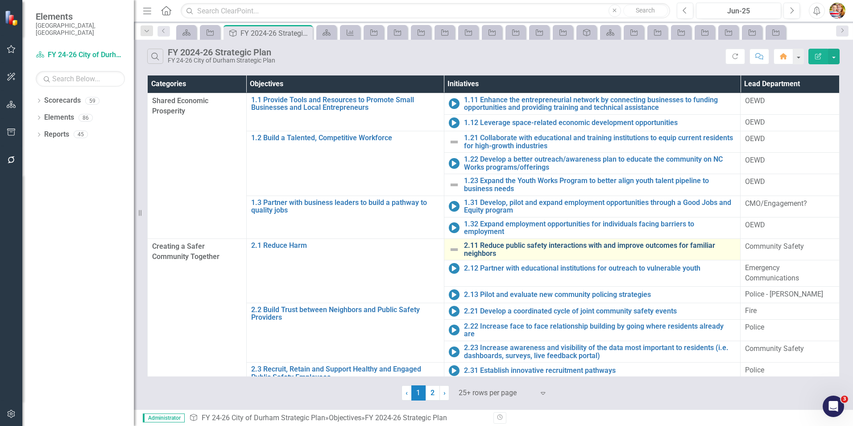
click at [494, 241] on link "2.11 Reduce public safety interactions with and improve outcomes for familiar n…" at bounding box center [600, 249] width 272 height 16
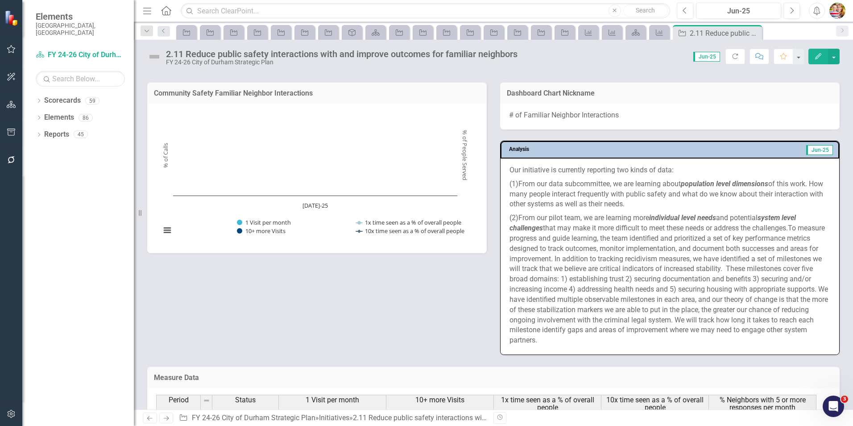
scroll to position [759, 0]
